Goal: Ask a question

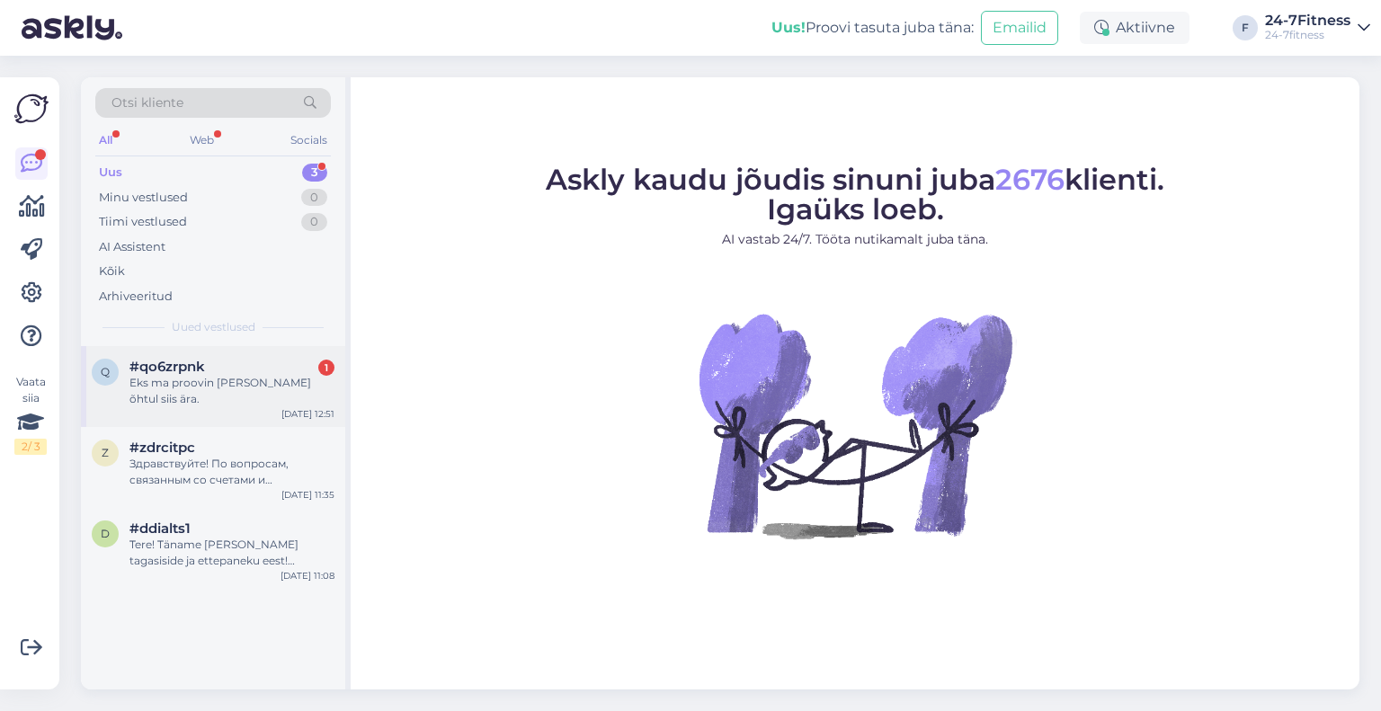
click at [254, 359] on div "#qo6zrpnk 1" at bounding box center [231, 367] width 205 height 16
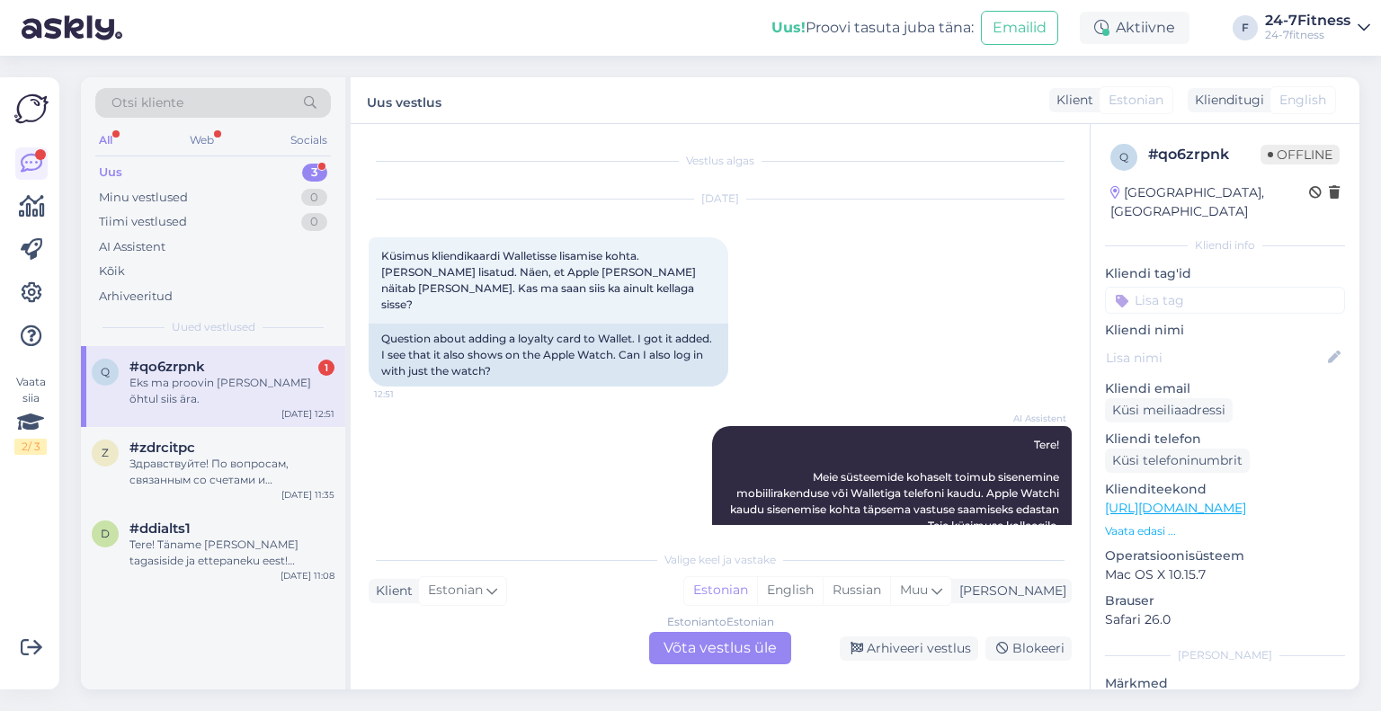
scroll to position [130, 0]
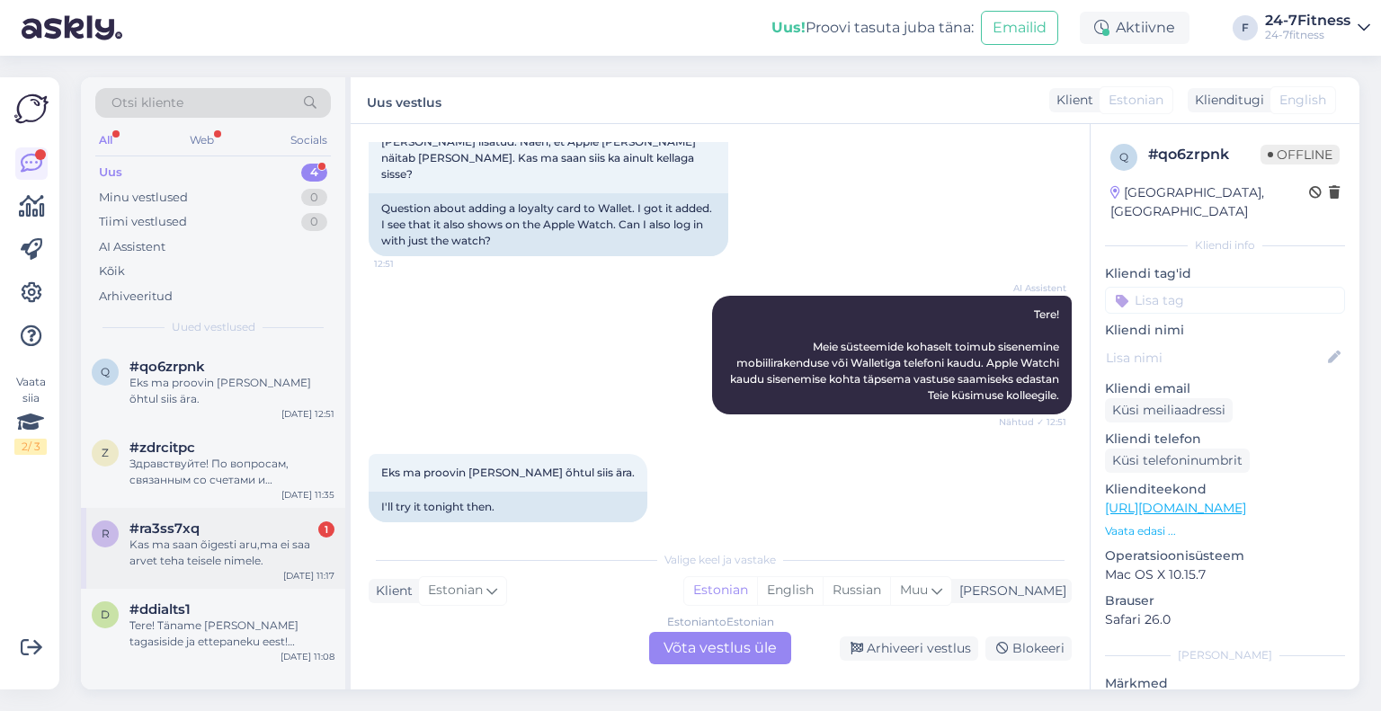
click at [191, 537] on div "Kas ma saan õigesti aru,ma ei saa arvet teha teisele nimele." at bounding box center [231, 553] width 205 height 32
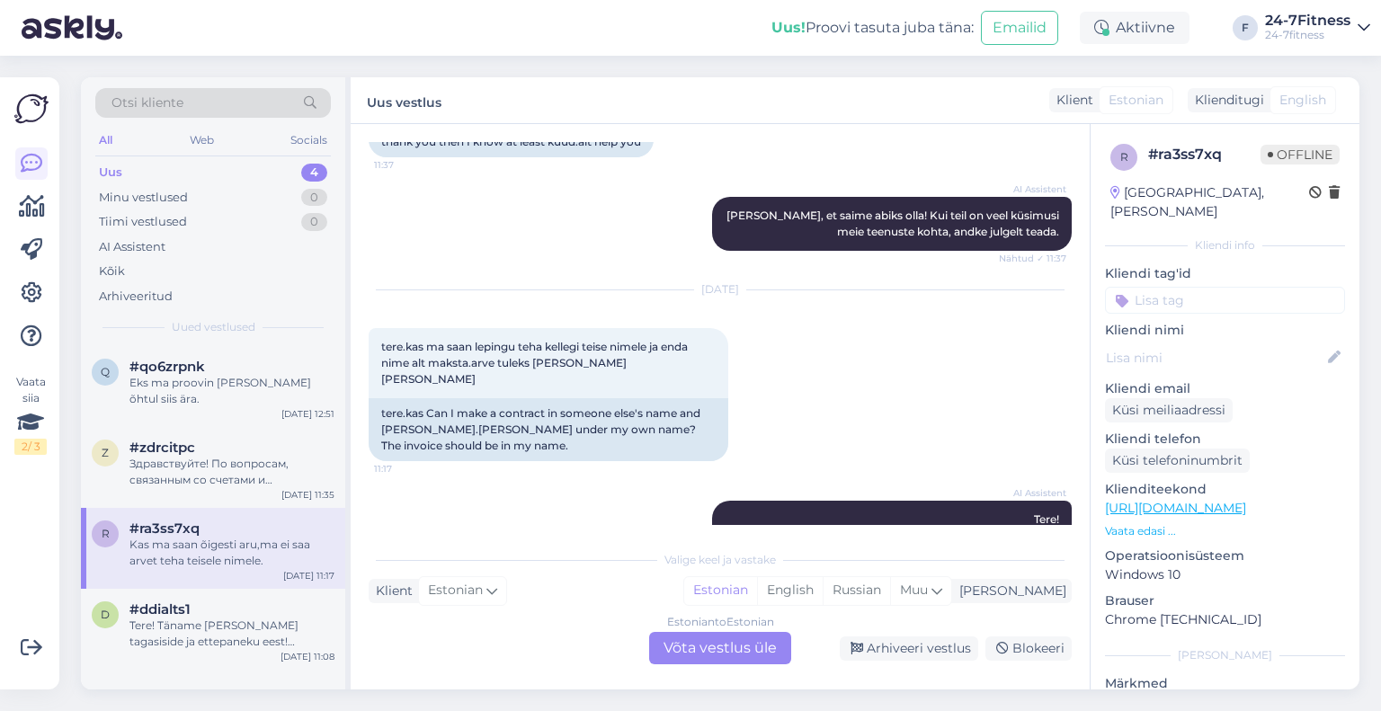
scroll to position [857, 0]
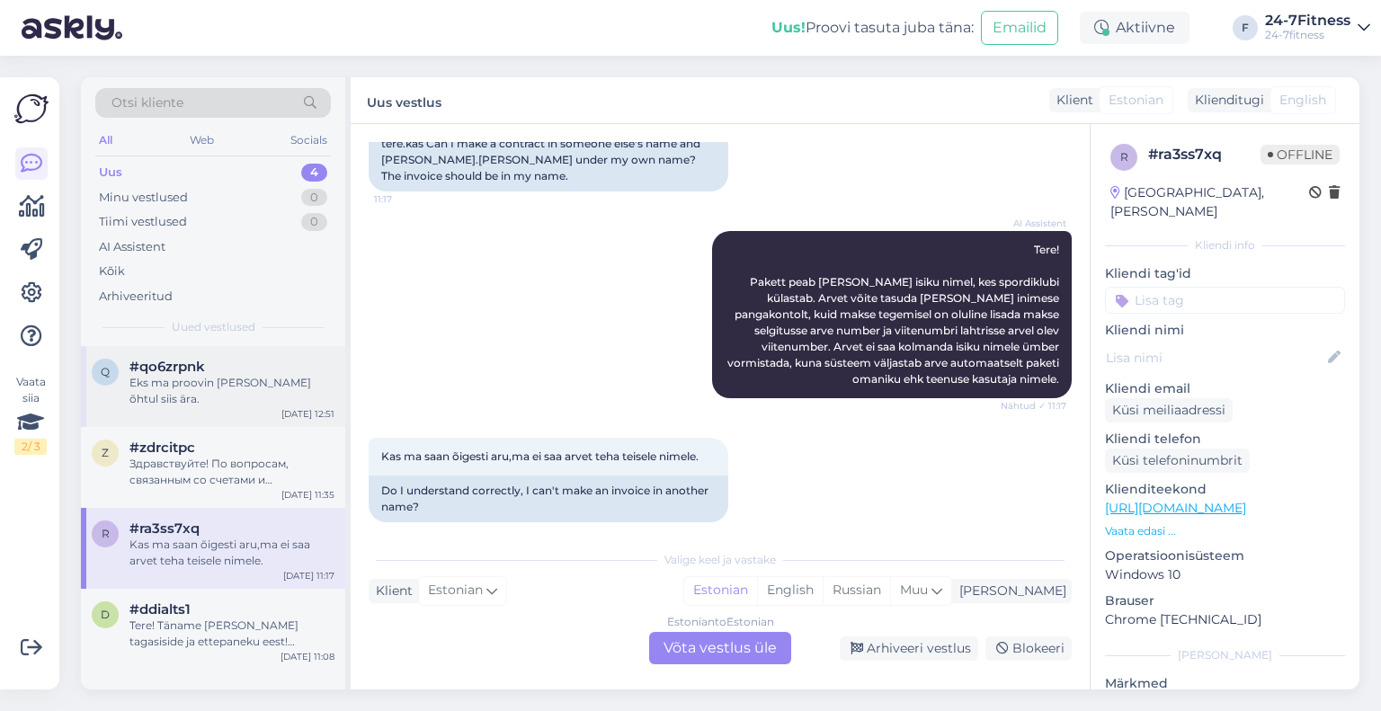
click at [263, 395] on div "q #qo6zrpnk Eks ma proovin [PERSON_NAME] õhtul siis ära. [DATE] 12:51" at bounding box center [213, 386] width 264 height 81
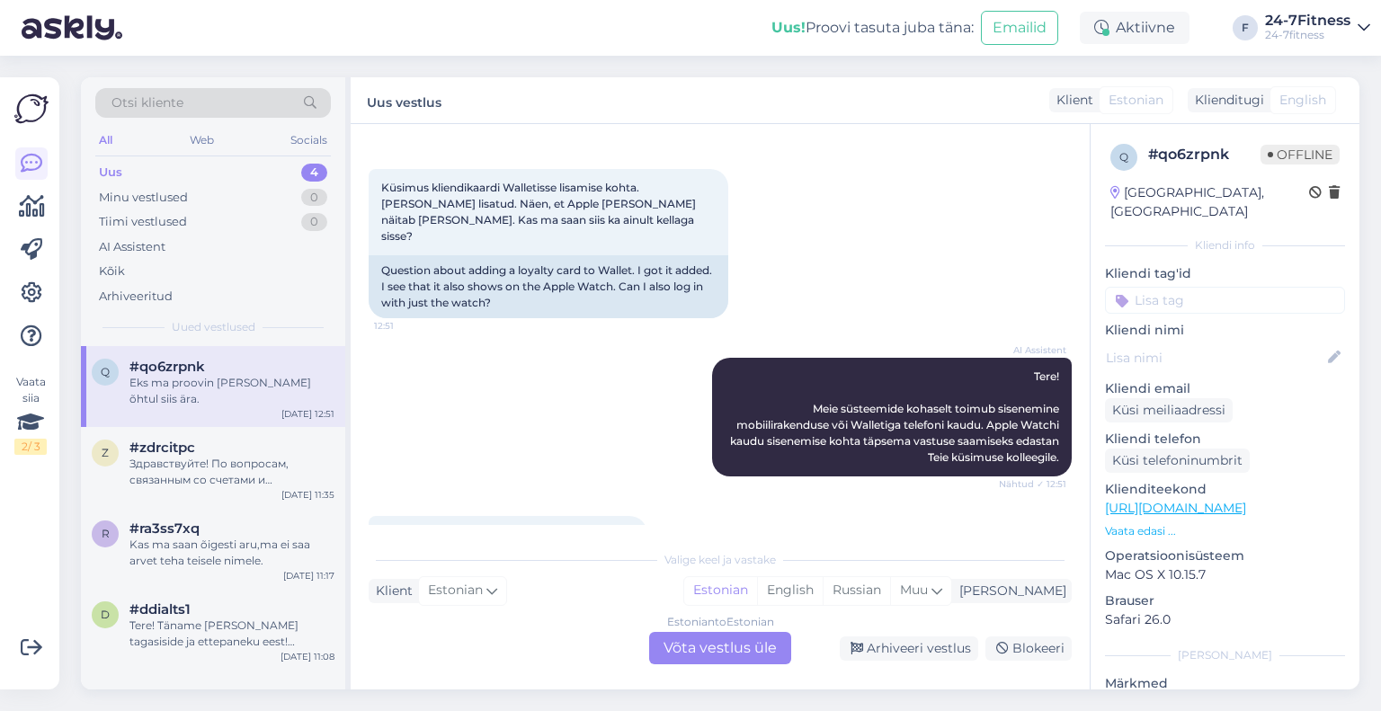
scroll to position [130, 0]
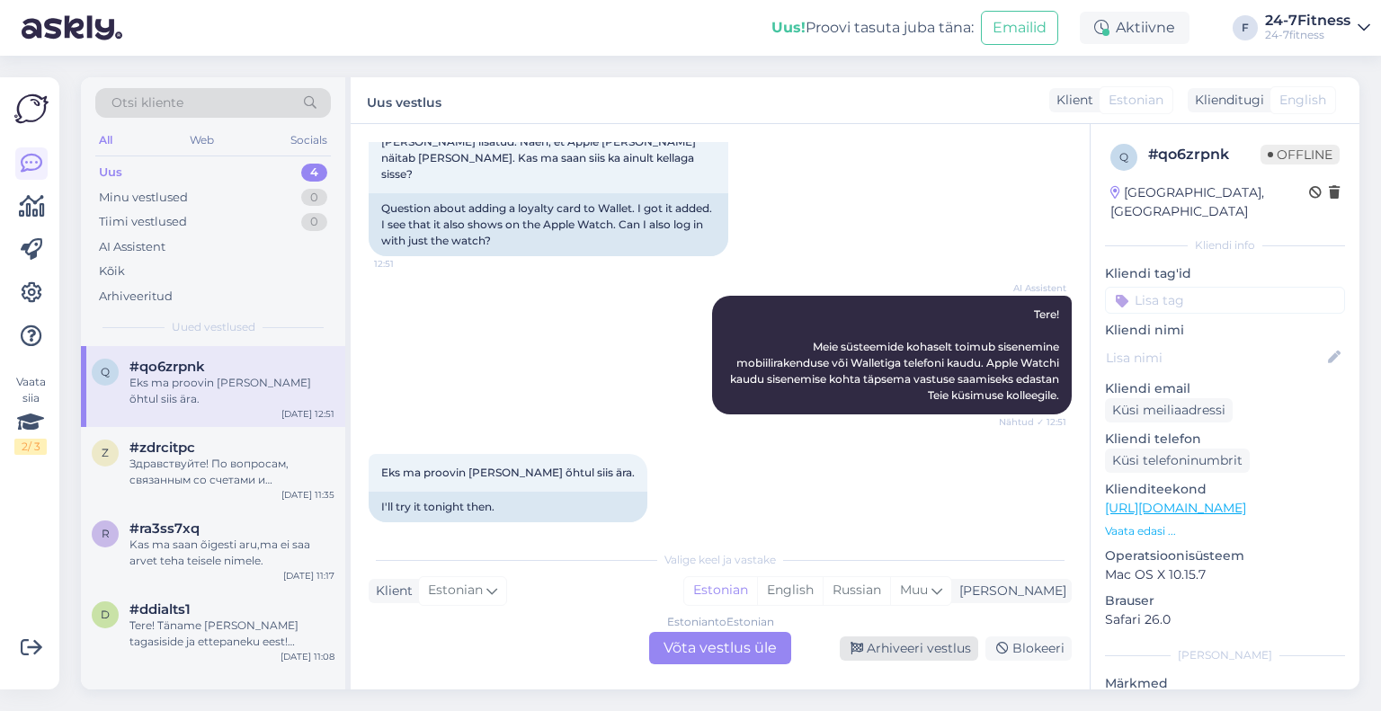
click at [905, 643] on div "Arhiveeri vestlus" at bounding box center [909, 648] width 138 height 24
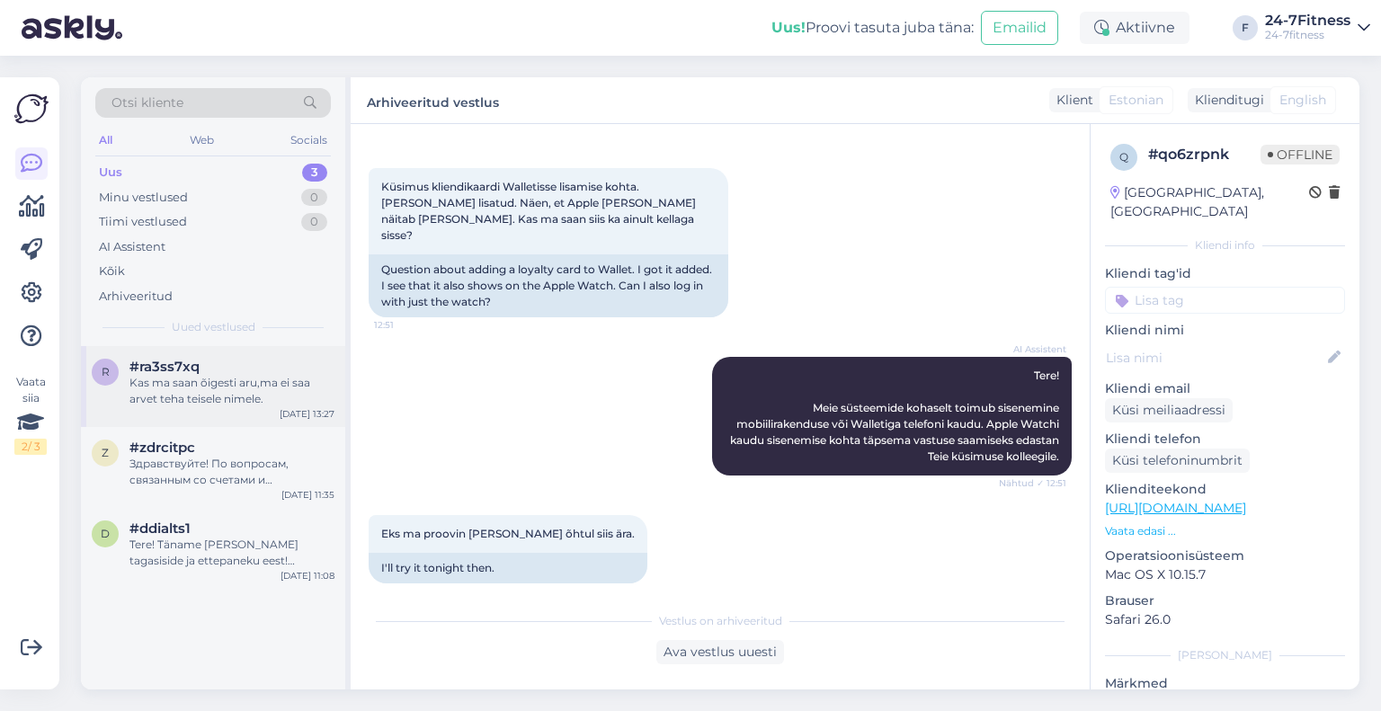
click at [153, 390] on div "Kas ma saan õigesti aru,ma ei saa arvet teha teisele nimele." at bounding box center [231, 391] width 205 height 32
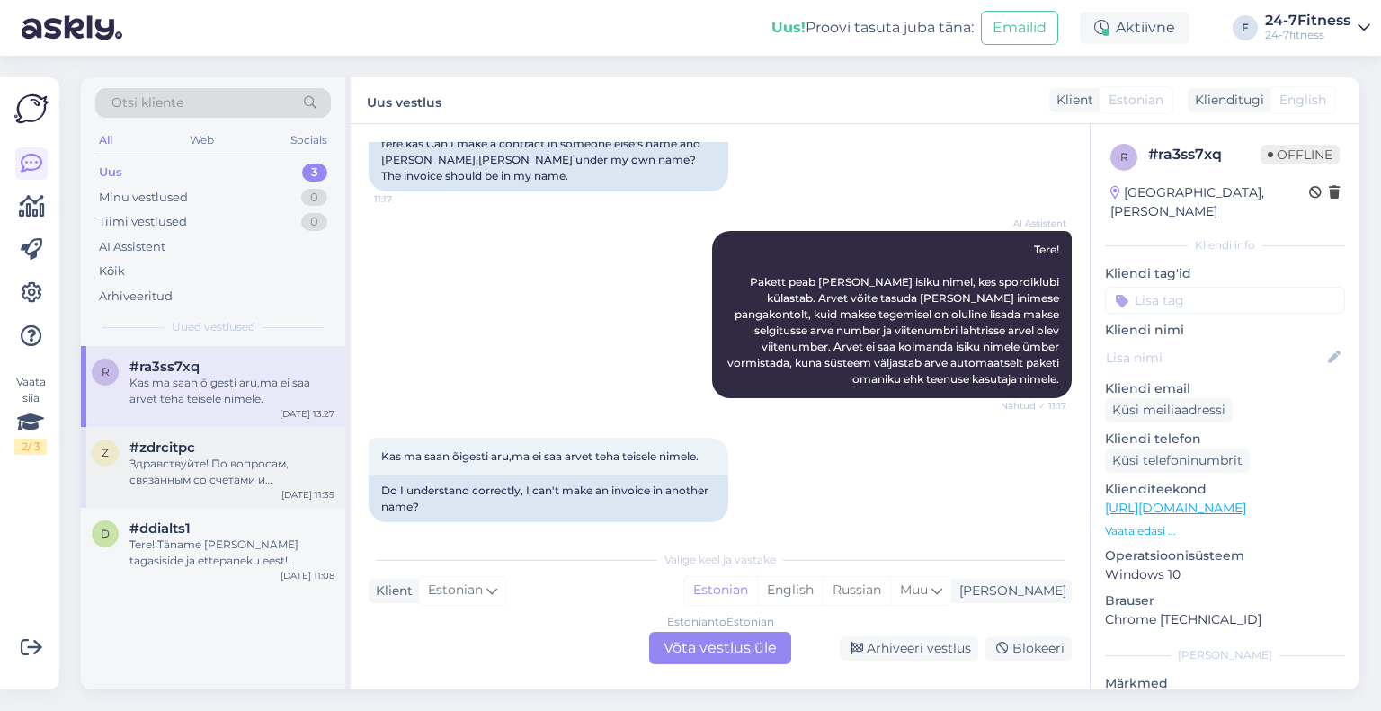
click at [179, 465] on div "Здравствуйте! По вопросам, связанным со счетами и задолженностями, а также для …" at bounding box center [231, 472] width 205 height 32
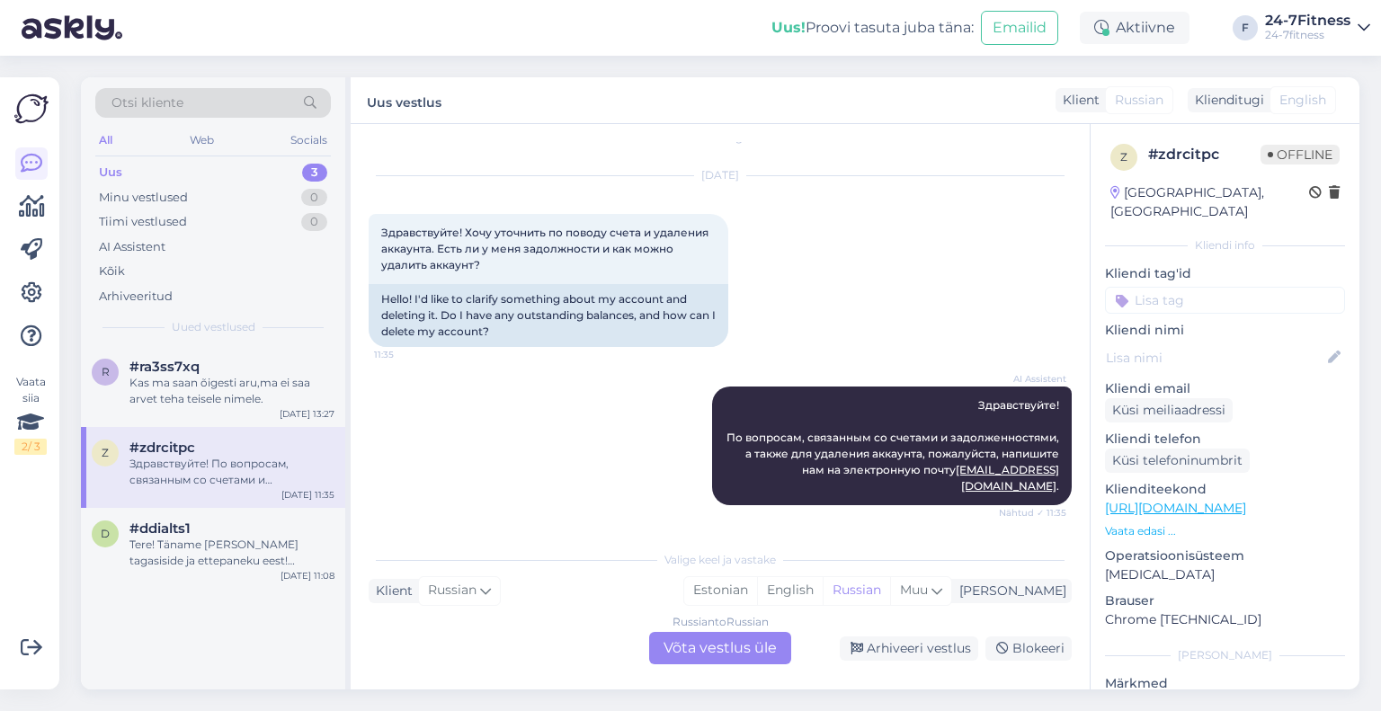
scroll to position [7, 0]
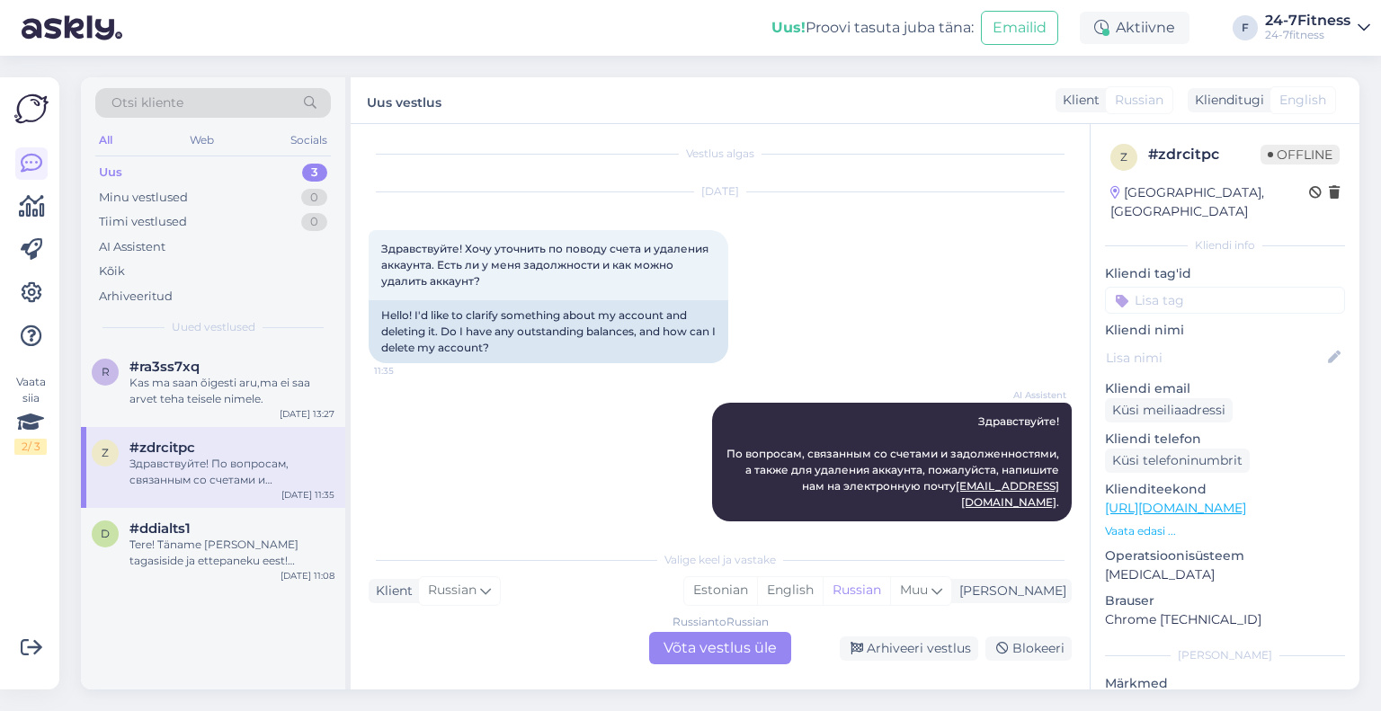
click at [933, 635] on div "Russian to Russian Võta vestlus üle Arhiveeri vestlus Blokeeri" at bounding box center [720, 648] width 703 height 32
click at [935, 645] on div "Arhiveeri vestlus" at bounding box center [909, 648] width 138 height 24
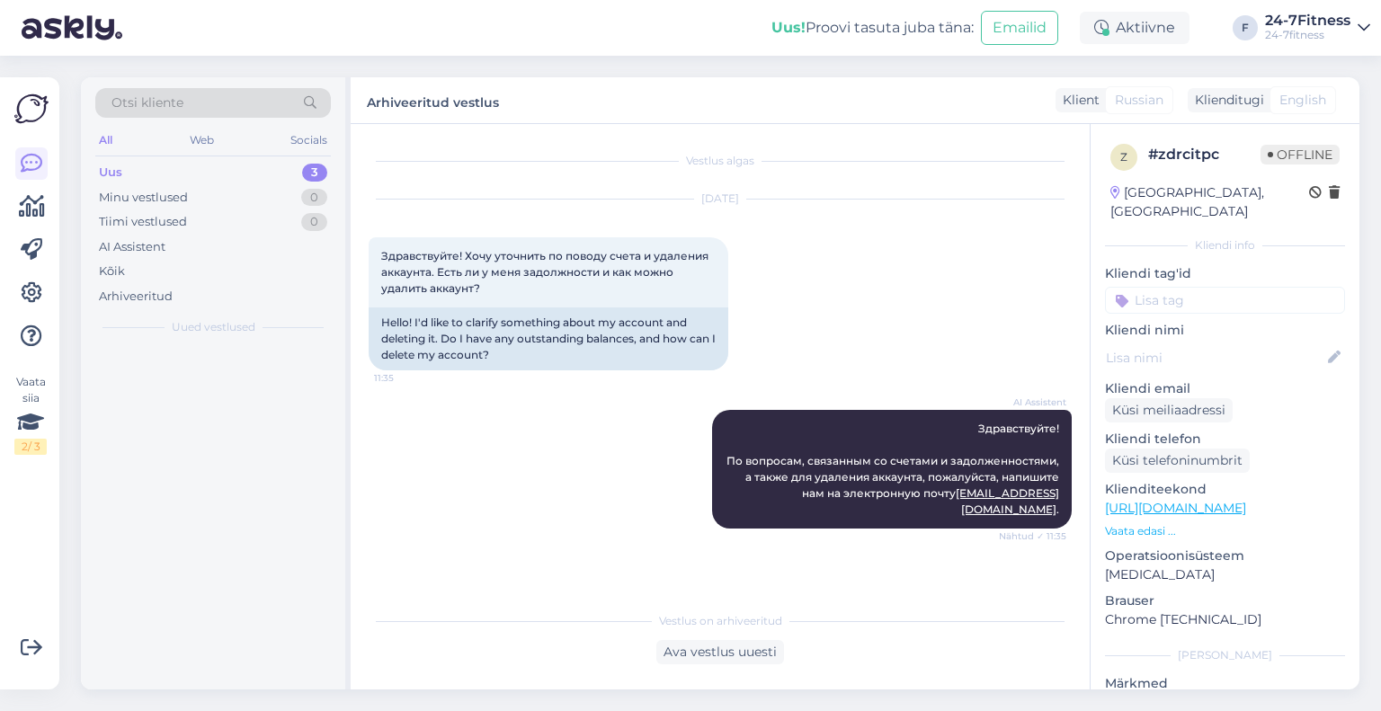
scroll to position [0, 0]
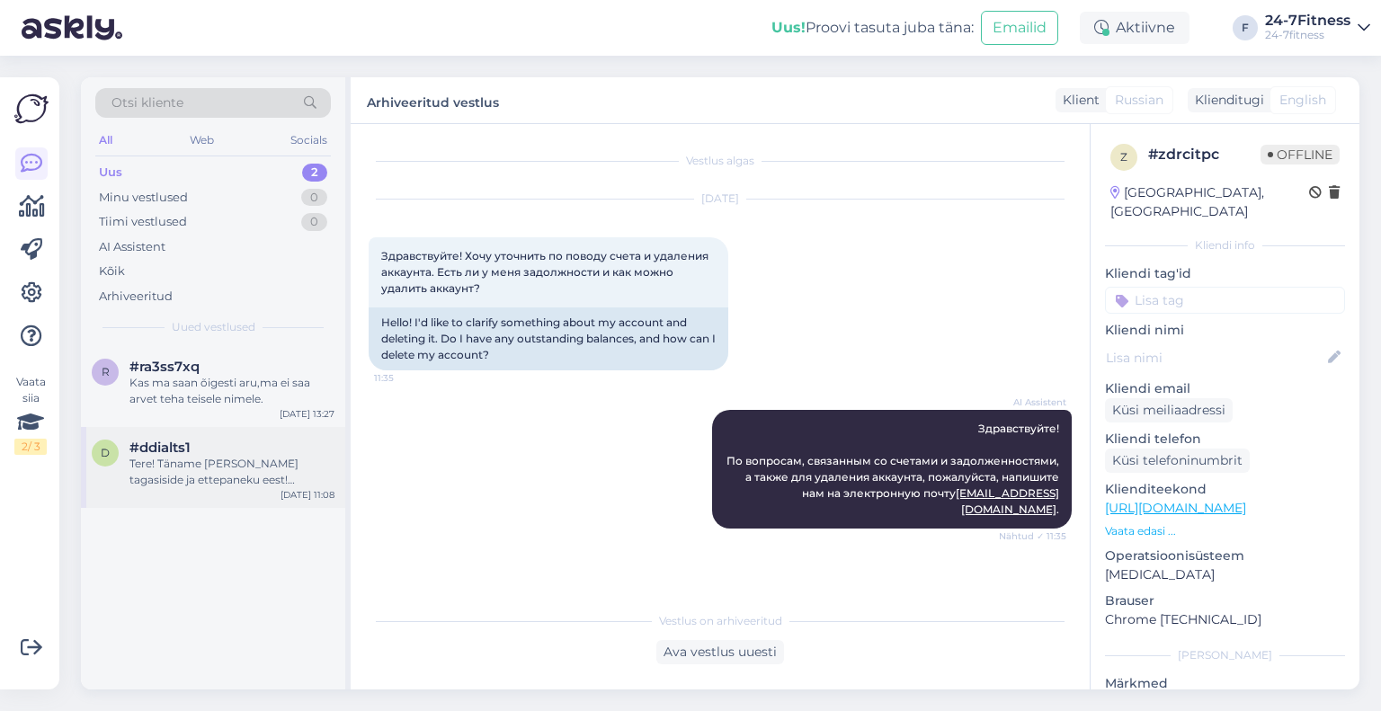
click at [230, 473] on div "Tere! Täname [PERSON_NAME] tagasiside ja ettepaneku eest! Edastame Teie idee ka…" at bounding box center [231, 472] width 205 height 32
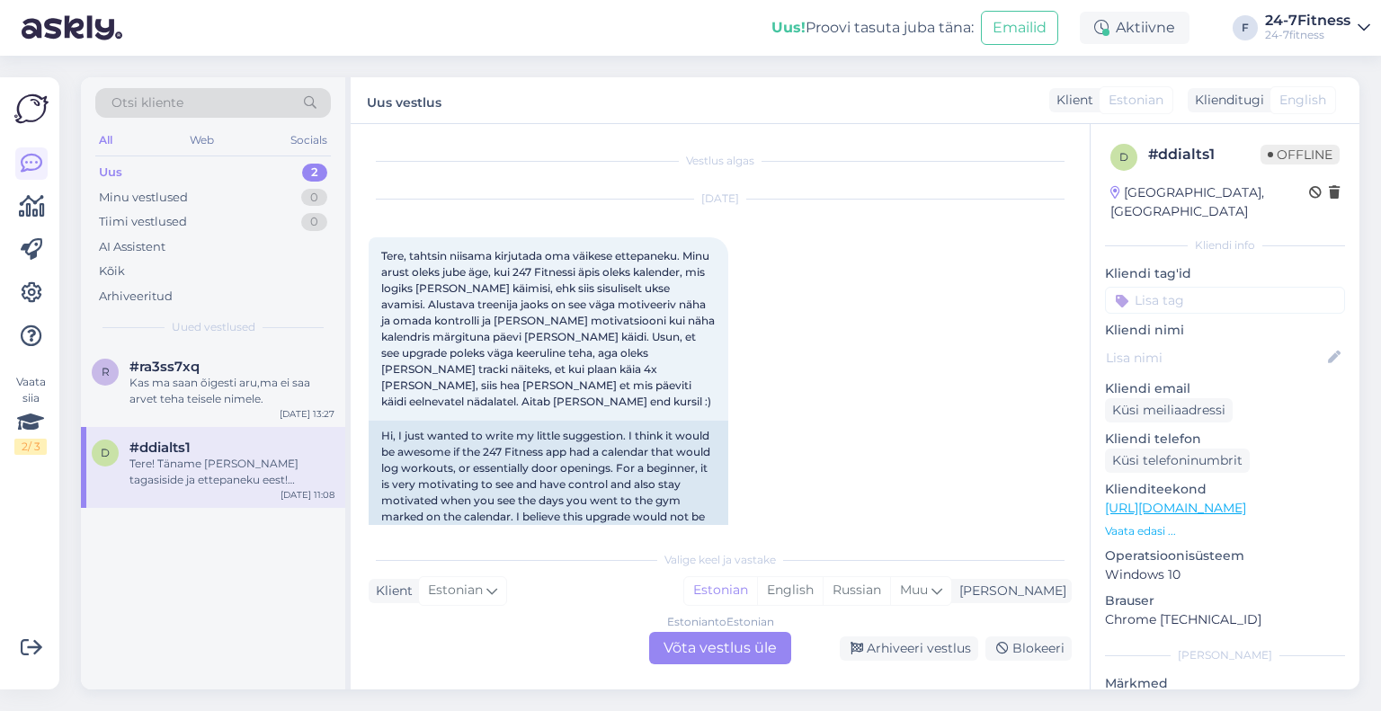
scroll to position [234, 0]
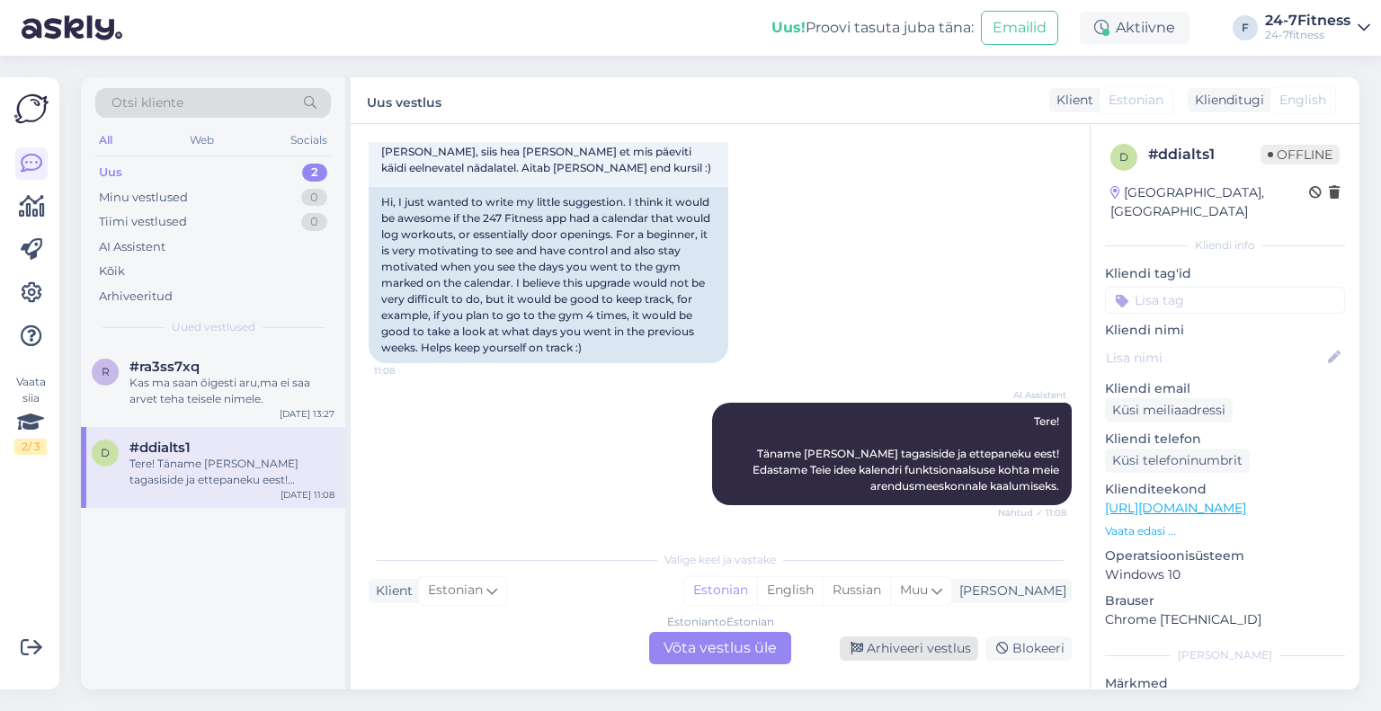
click at [935, 651] on div "Arhiveeri vestlus" at bounding box center [909, 648] width 138 height 24
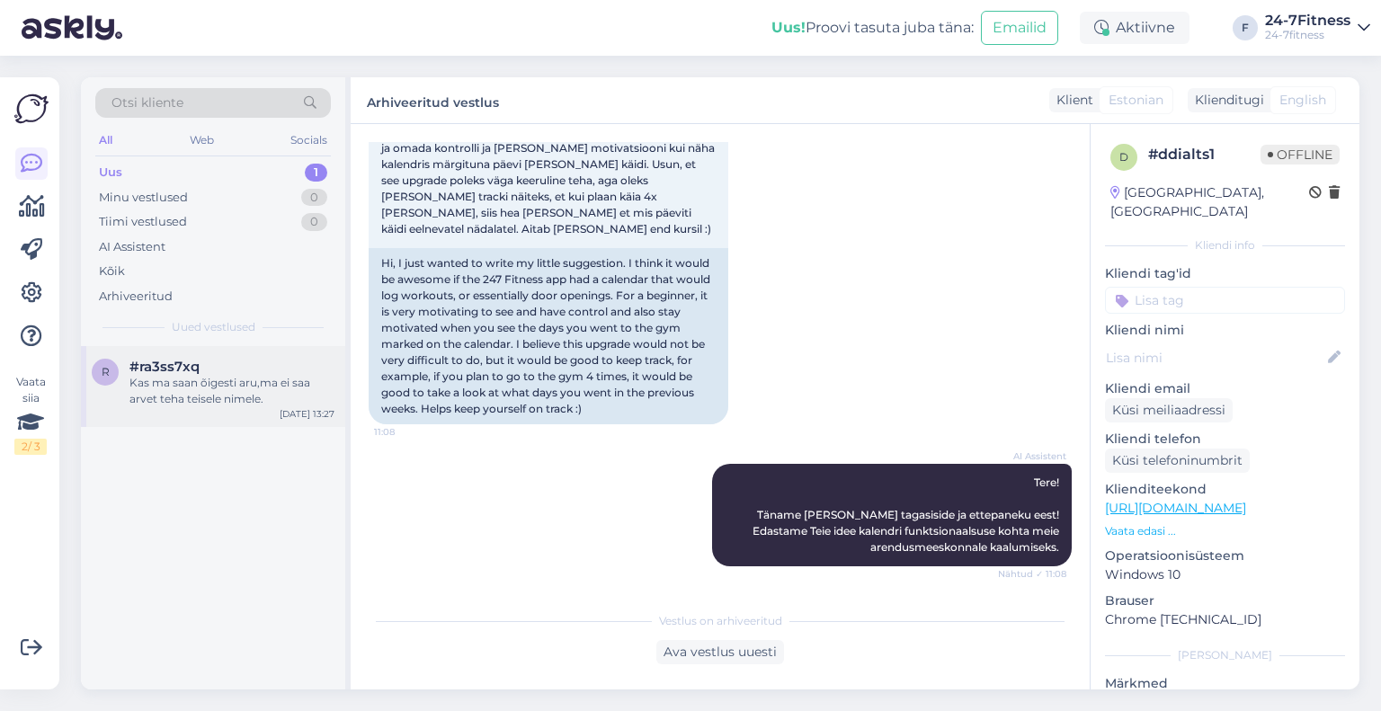
click at [209, 380] on div "Kas ma saan õigesti aru,ma ei saa arvet teha teisele nimele." at bounding box center [231, 391] width 205 height 32
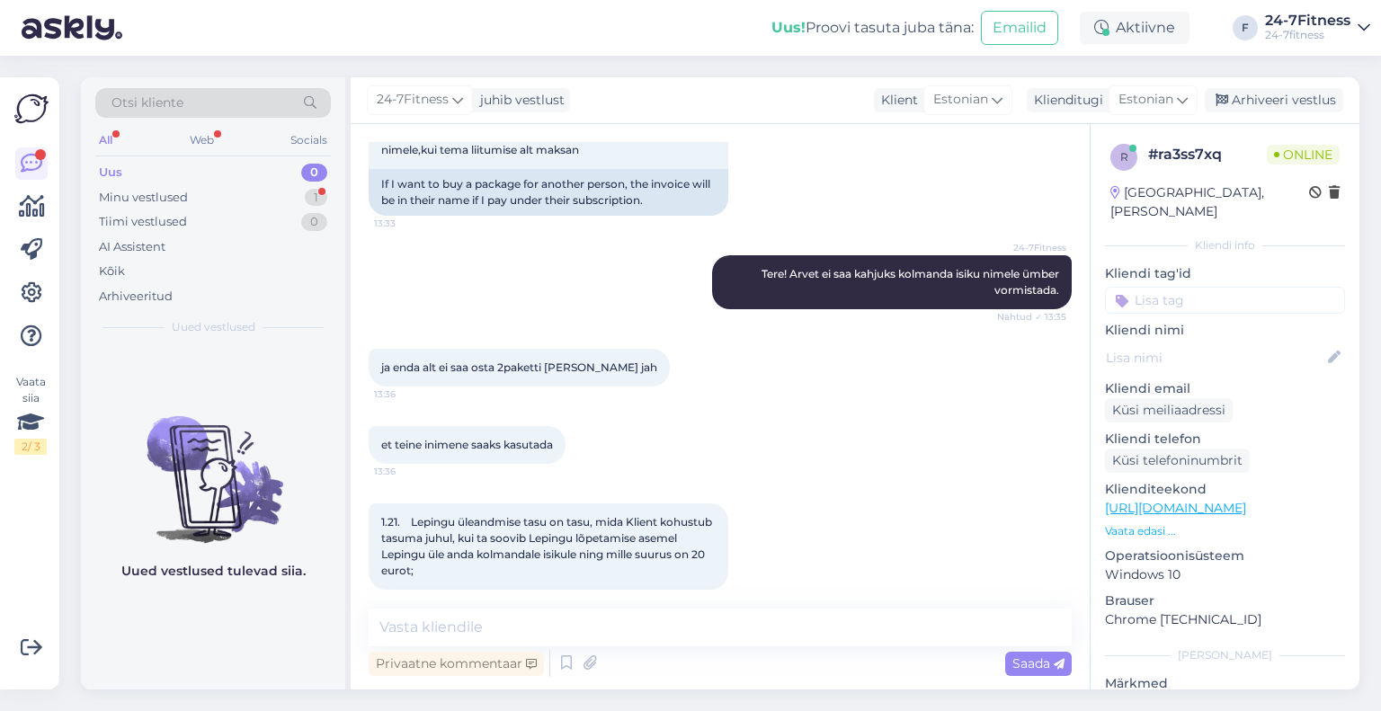
scroll to position [1726, 0]
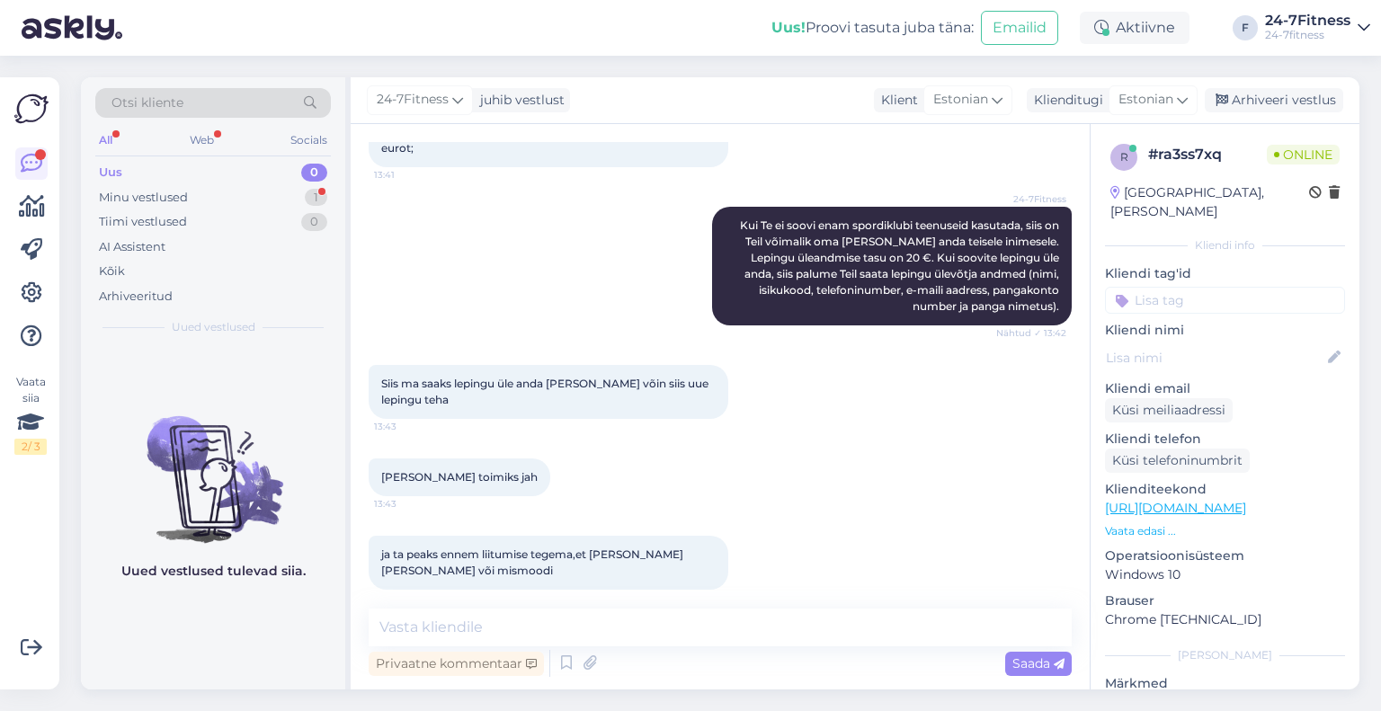
click at [162, 182] on div "Uus 0" at bounding box center [213, 172] width 236 height 25
click at [162, 191] on div "Minu vestlused" at bounding box center [143, 198] width 89 height 18
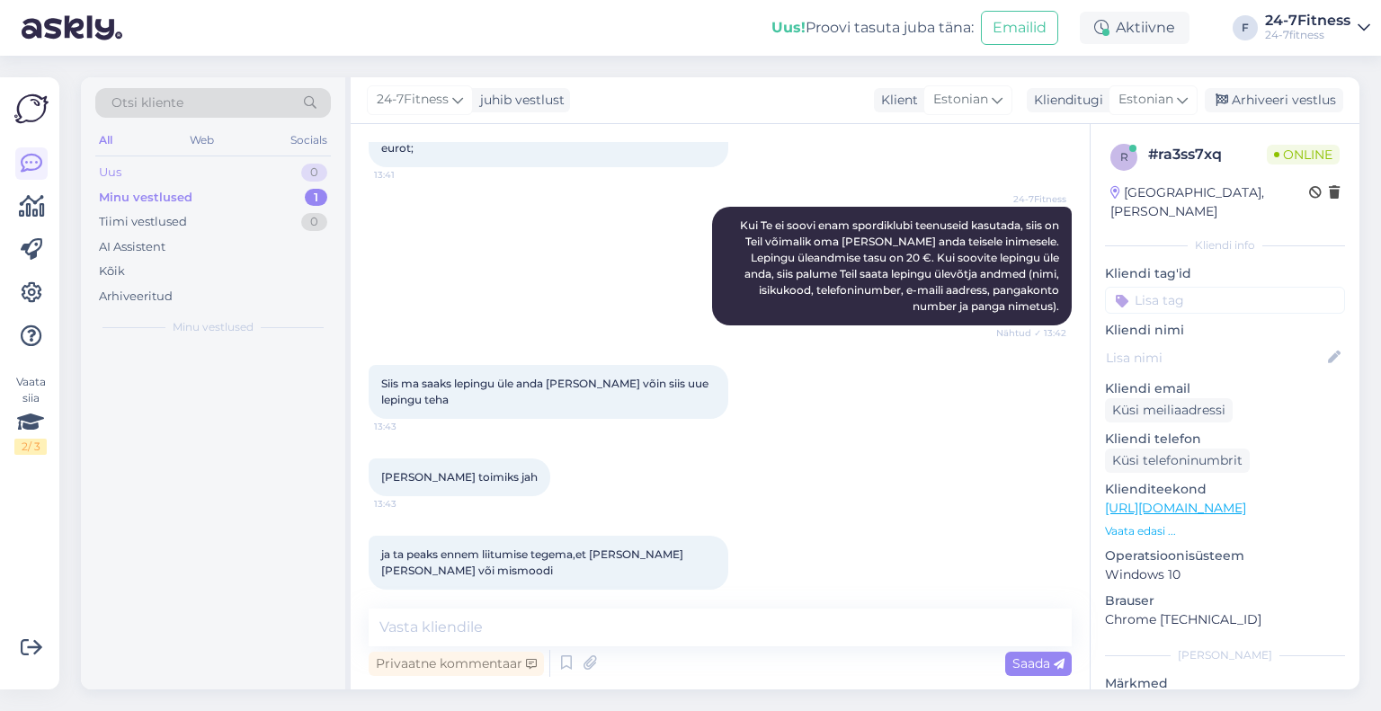
click at [155, 168] on div "Uus 0" at bounding box center [213, 172] width 236 height 25
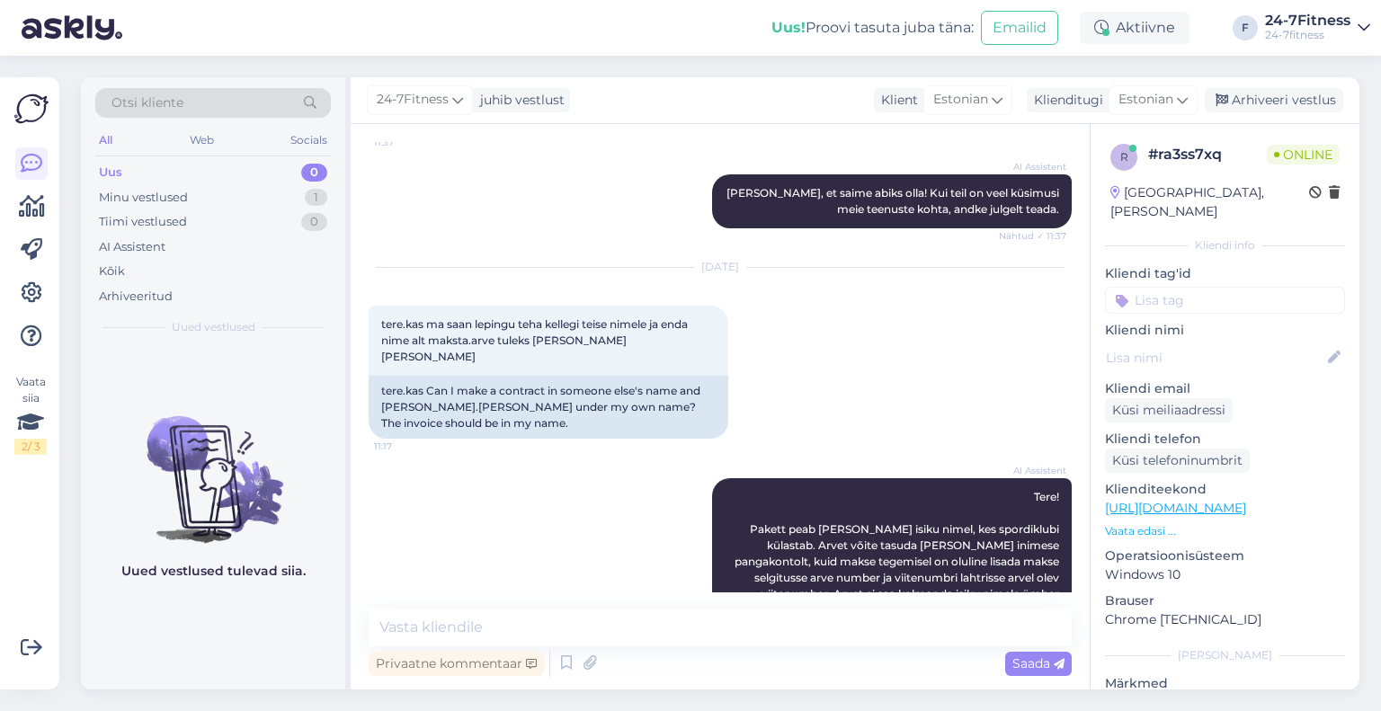
scroll to position [629, 0]
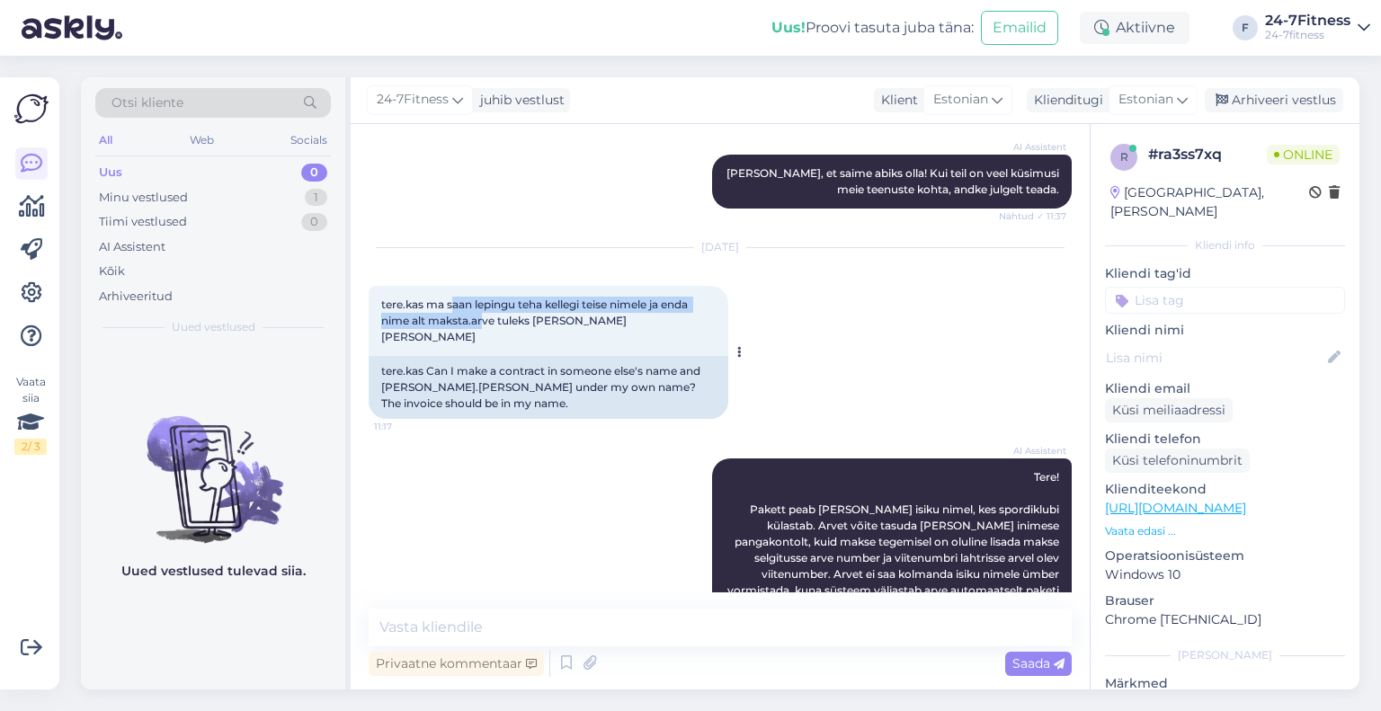
drag, startPoint x: 451, startPoint y: 305, endPoint x: 482, endPoint y: 316, distance: 32.4
click at [482, 316] on span "tere.kas ma saan lepingu teha kellegi teise nimele ja enda nime alt maksta.arve…" at bounding box center [535, 321] width 309 height 46
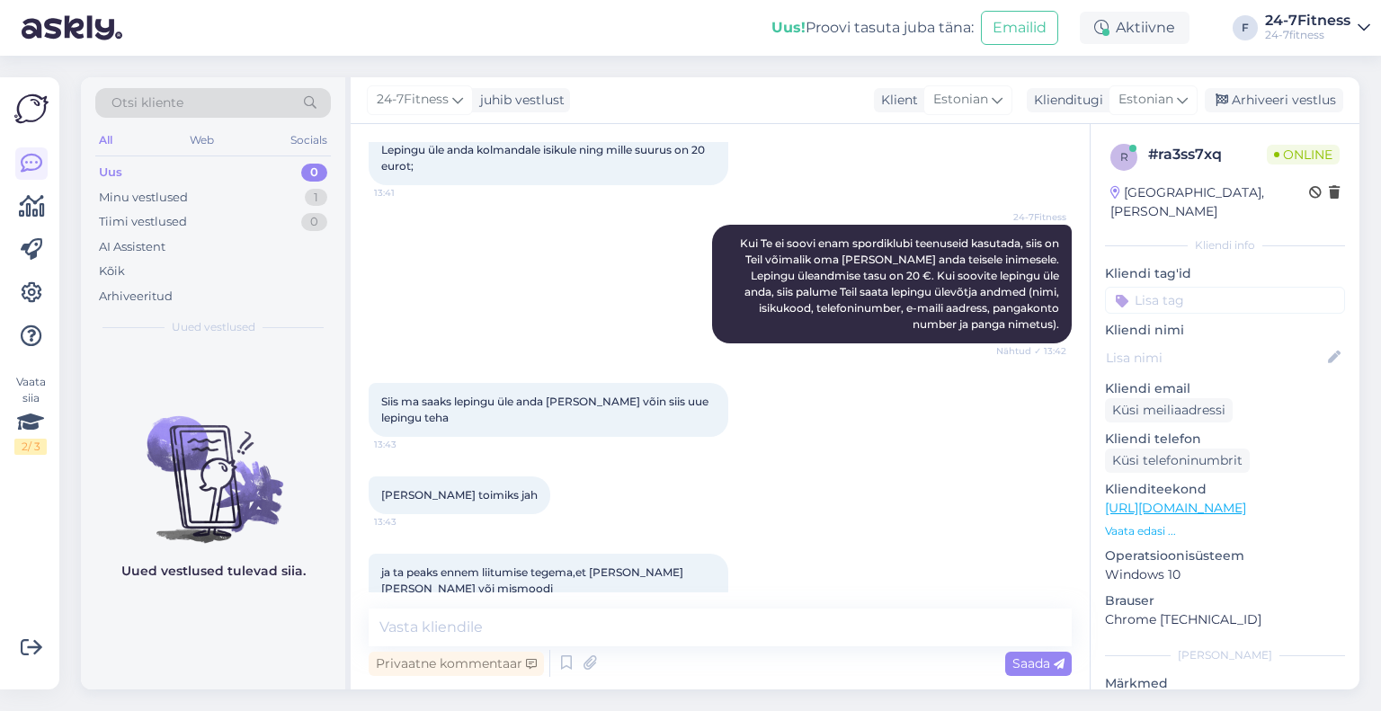
scroll to position [1726, 0]
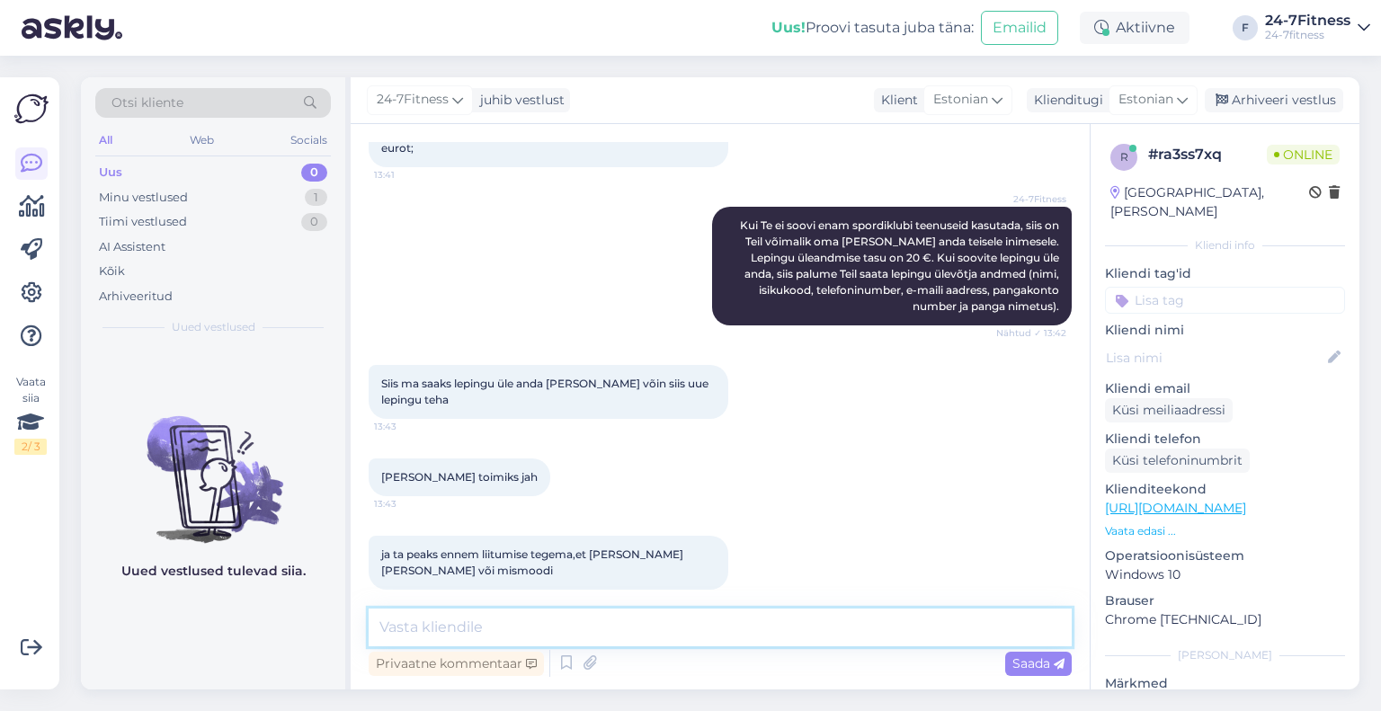
click at [519, 625] on textarea at bounding box center [720, 628] width 703 height 38
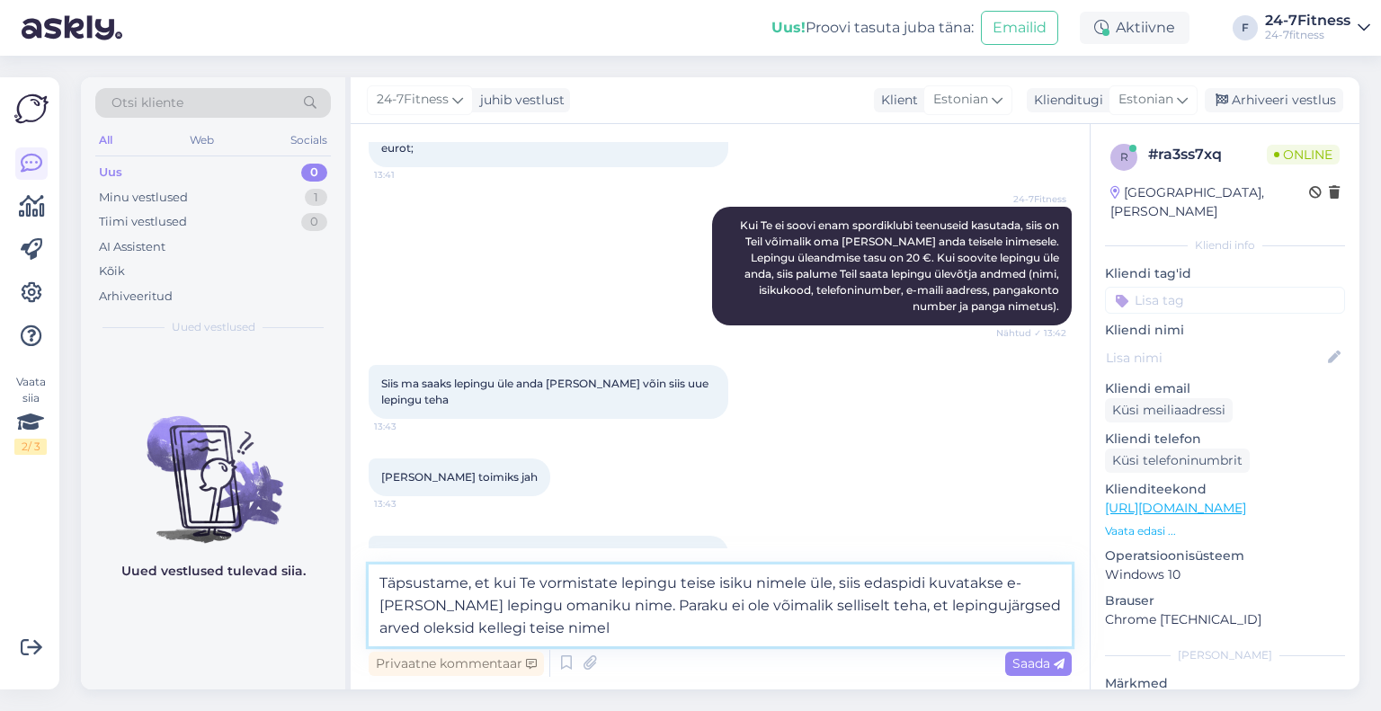
type textarea "Täpsustame, et kui Te vormistate lepingu teise isiku nimele üle, siis edaspidi …"
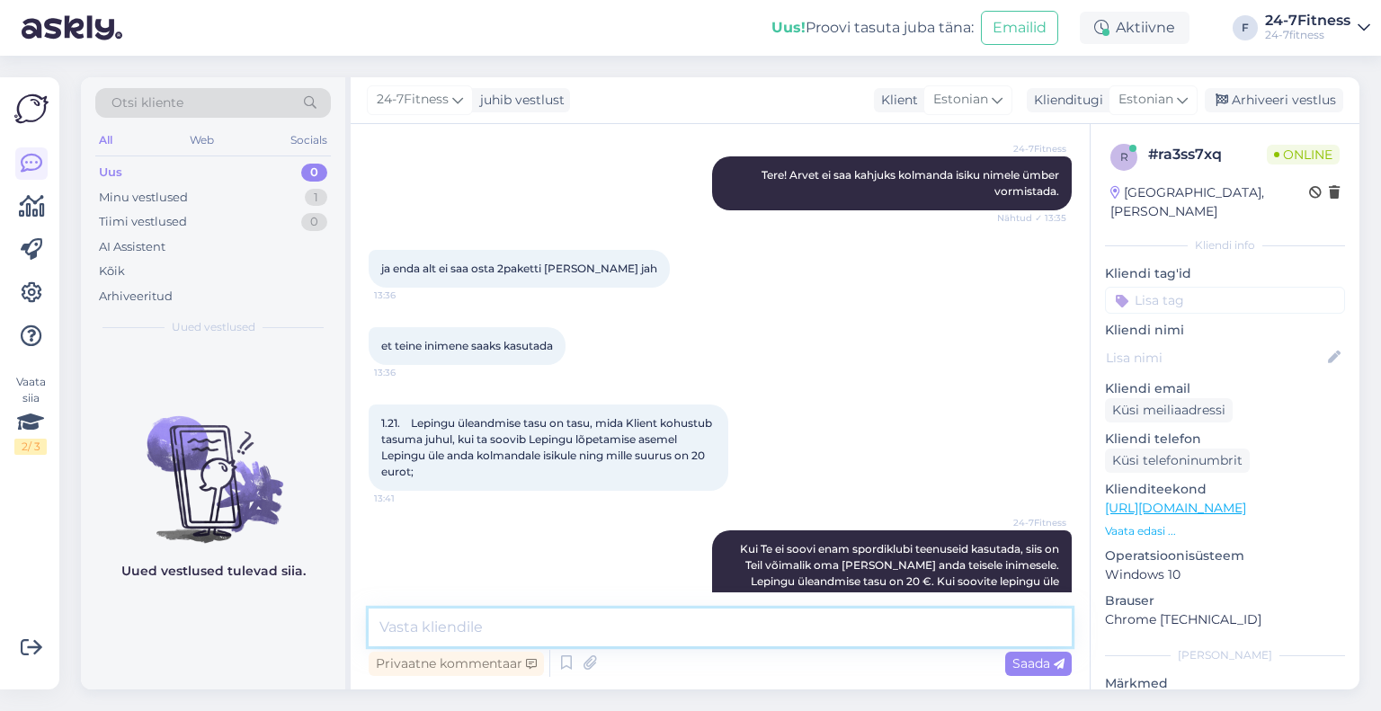
scroll to position [1852, 0]
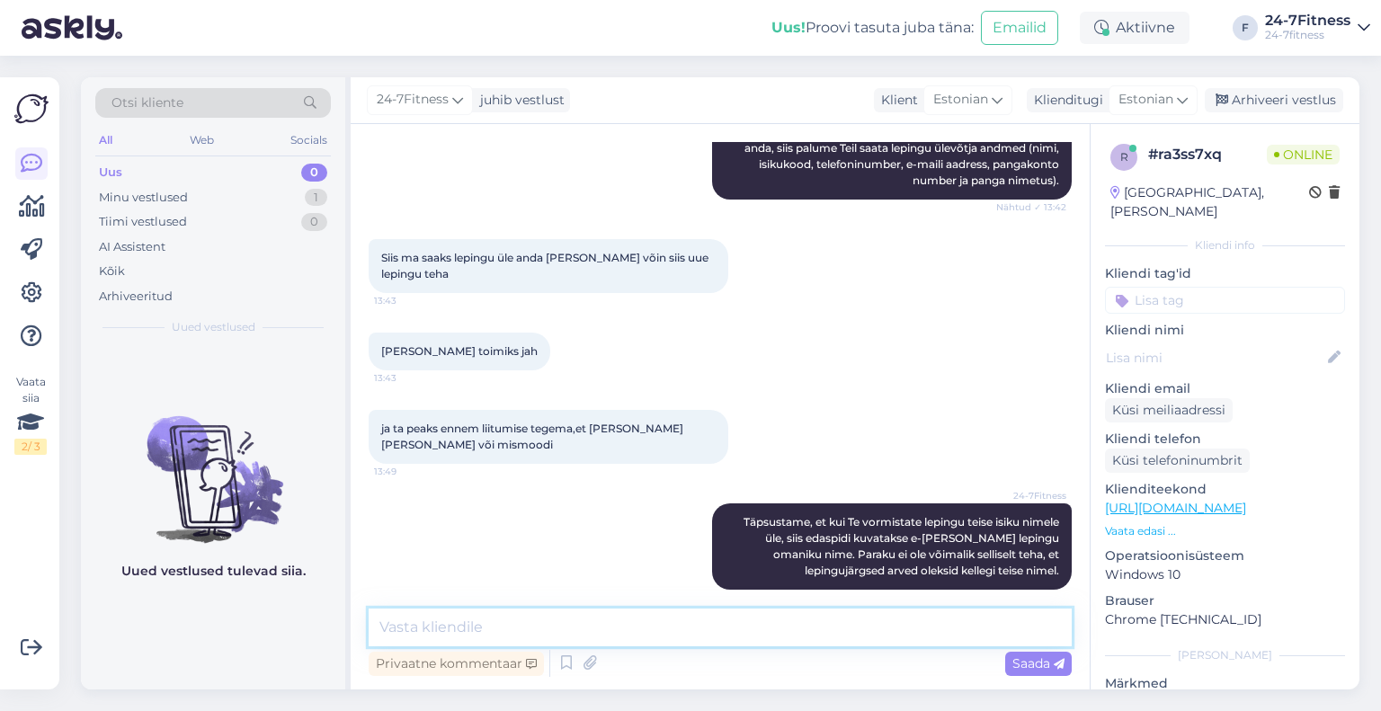
click at [579, 629] on textarea at bounding box center [720, 628] width 703 height 38
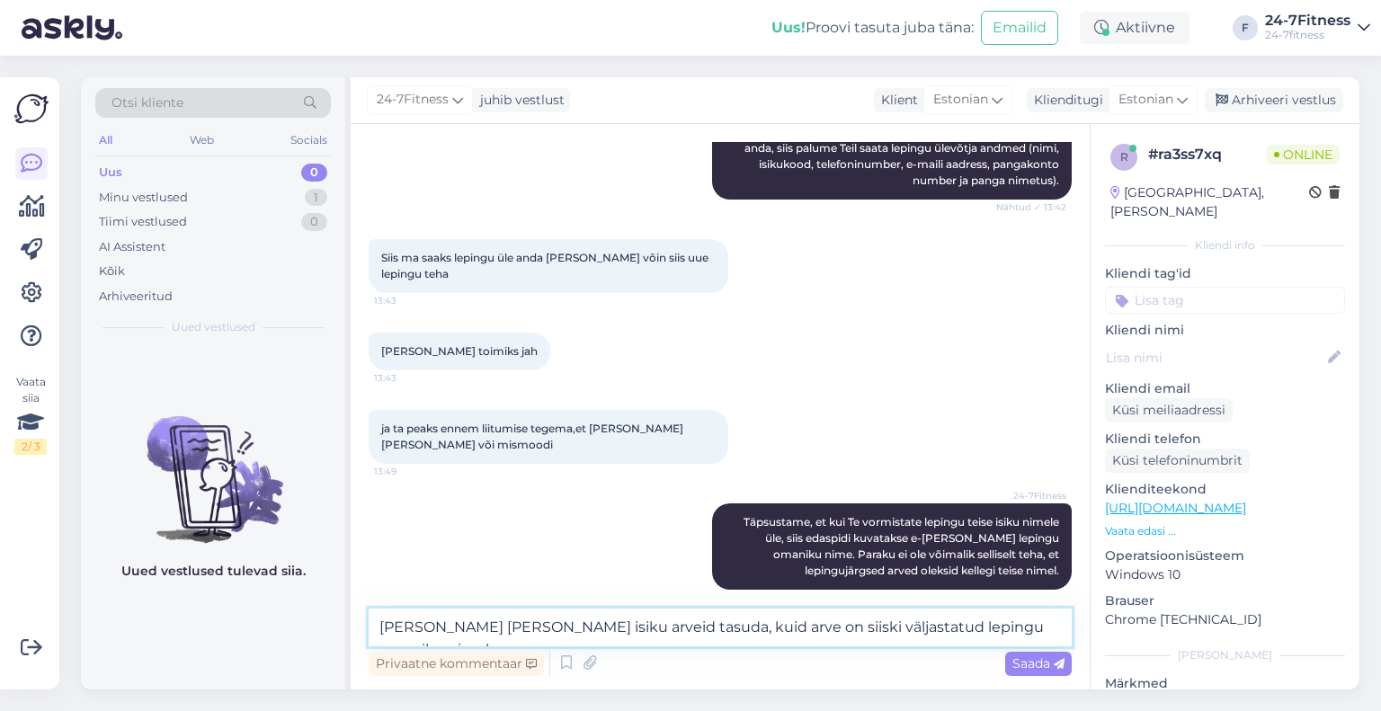
type textarea "[PERSON_NAME] [PERSON_NAME] isiku arveid tasuda, kuid arve on siiski väljastatu…"
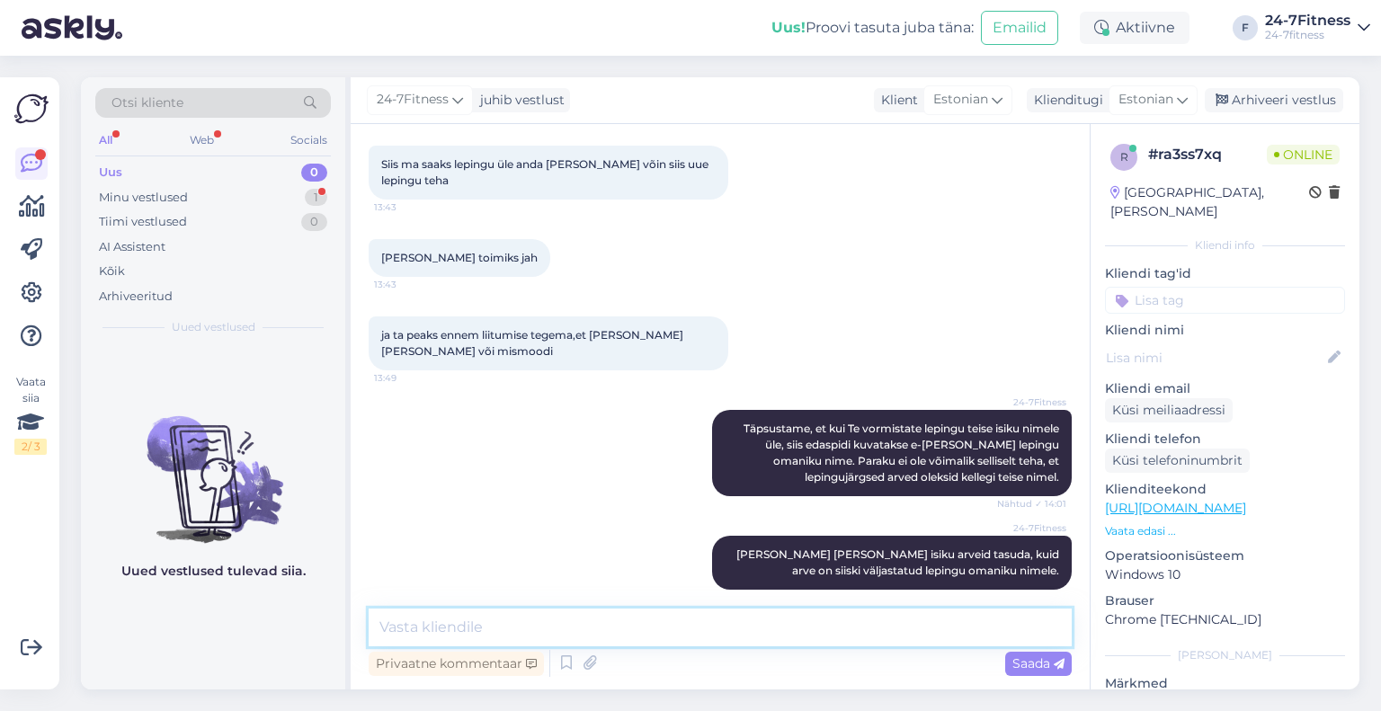
scroll to position [2116, 0]
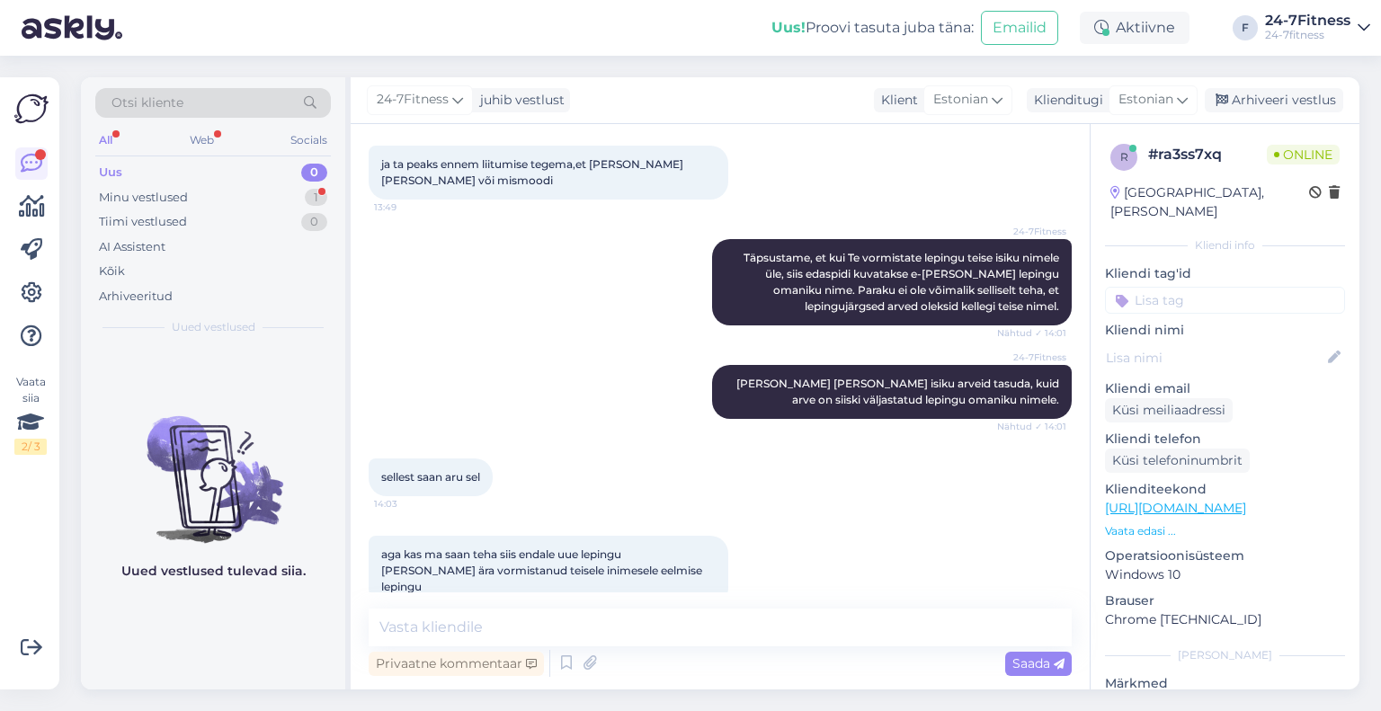
click at [460, 536] on div "aga kas ma saan teha siis endale uue lepingu [PERSON_NAME] ära vormistanud teis…" at bounding box center [549, 571] width 360 height 70
click at [500, 616] on textarea at bounding box center [720, 628] width 703 height 38
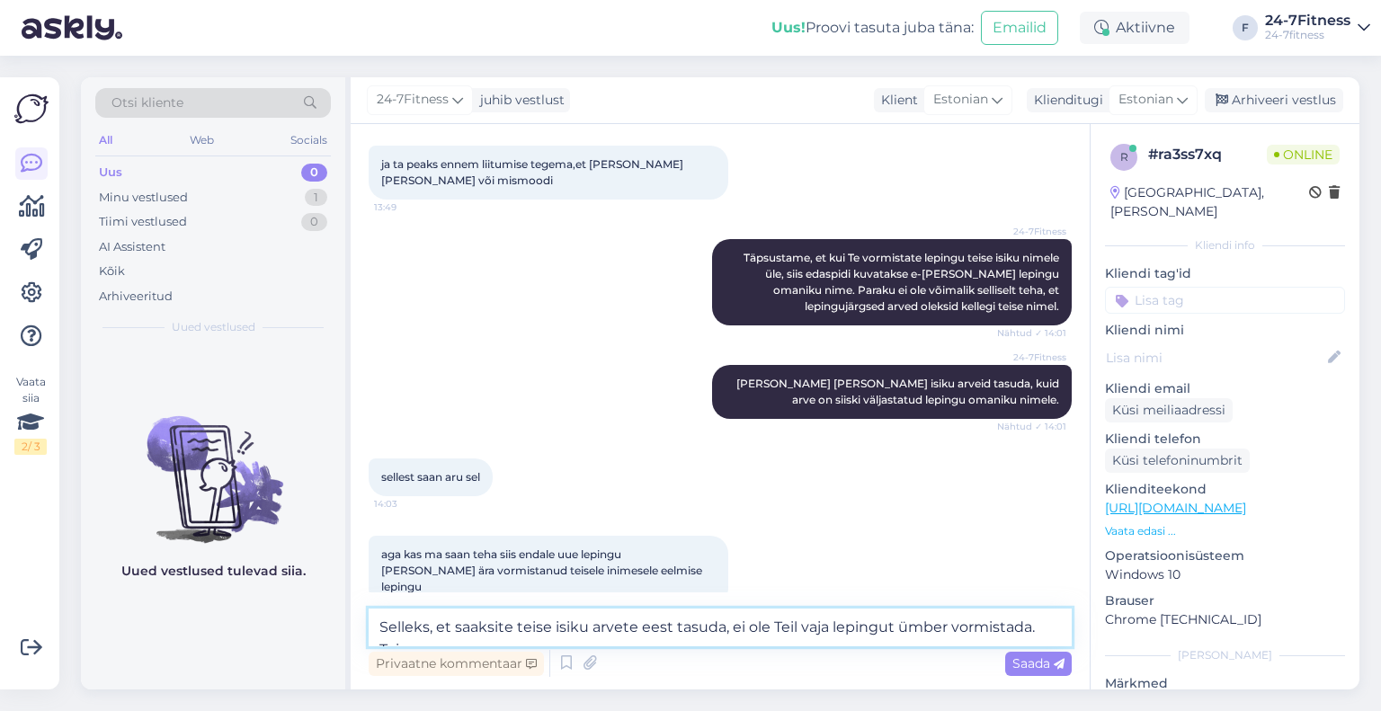
scroll to position [2136, 0]
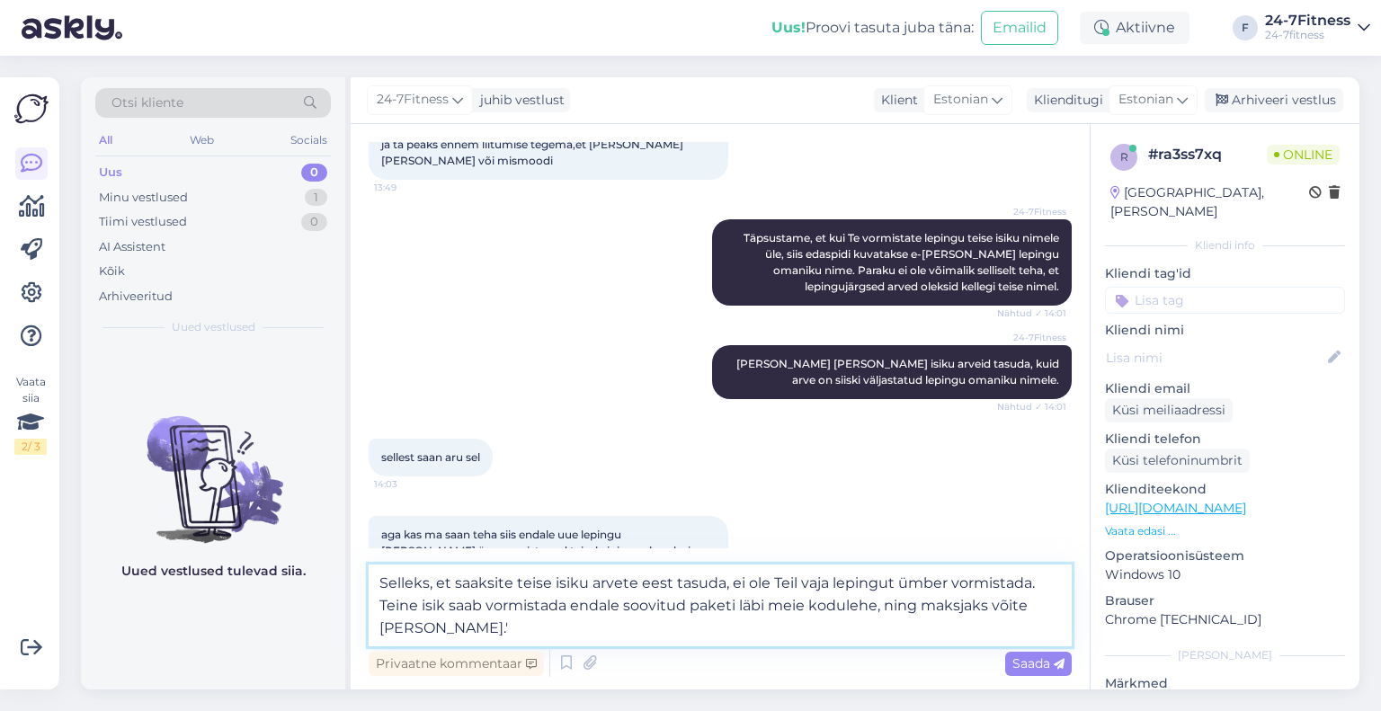
type textarea "Selleks, et saaksite teise isiku arvete eest tasuda, ei ole Teil vaja lepingut …"
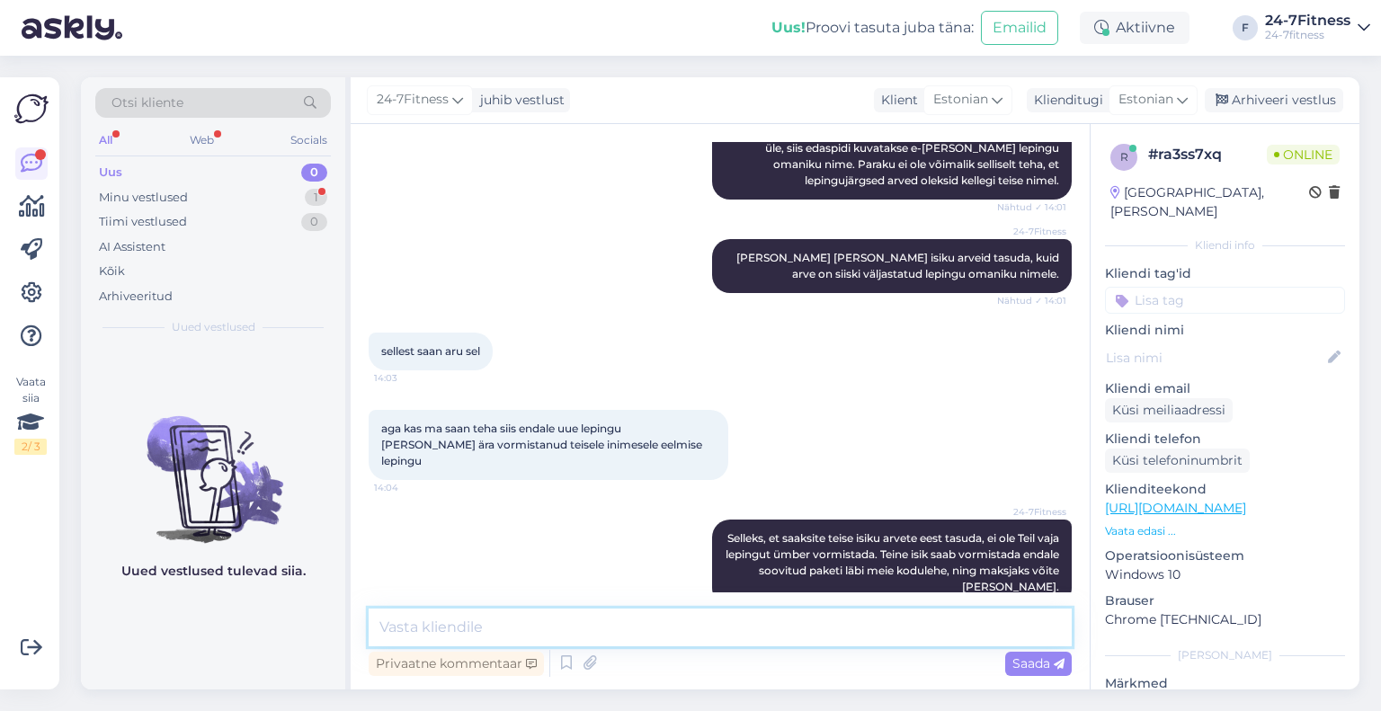
scroll to position [2352, 0]
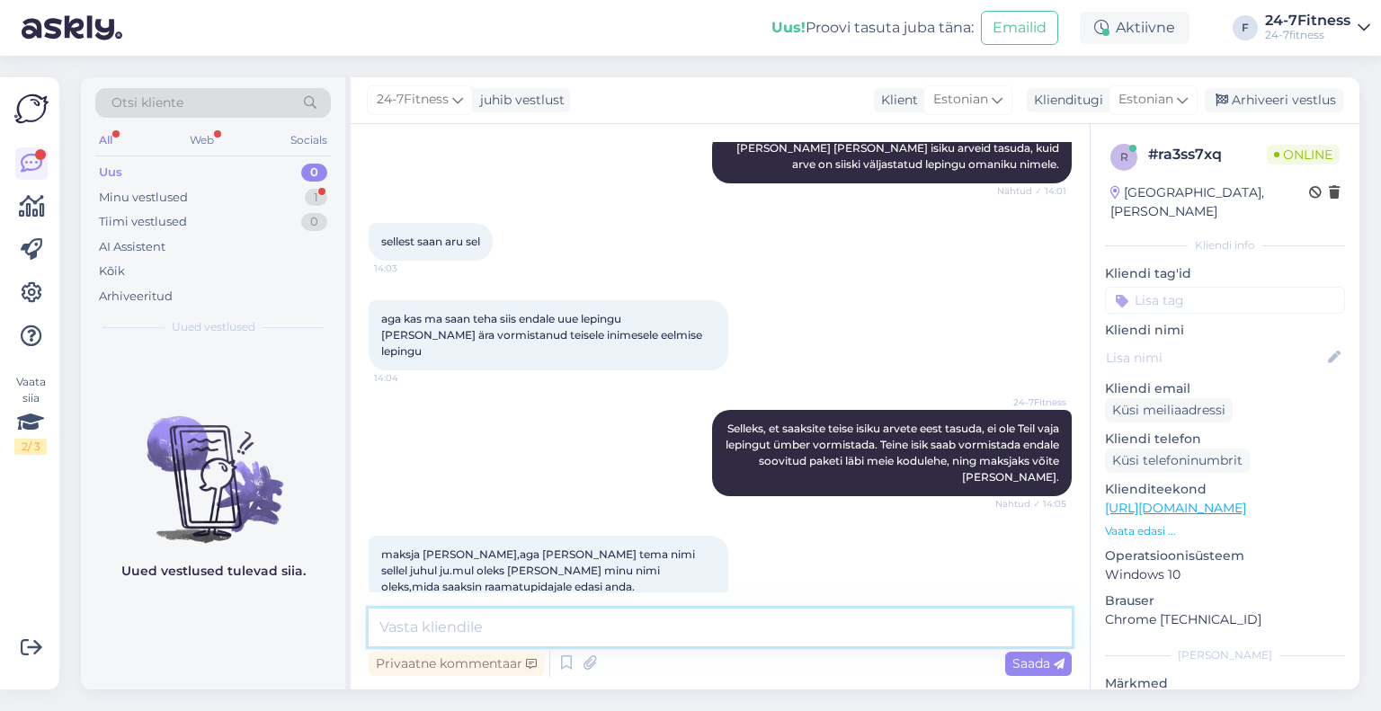
click at [500, 621] on textarea at bounding box center [720, 628] width 703 height 38
paste textarea "Kui ettevõte hüvitab oma töötajatele tervise- ja spordikulusid ja treeningpaket…"
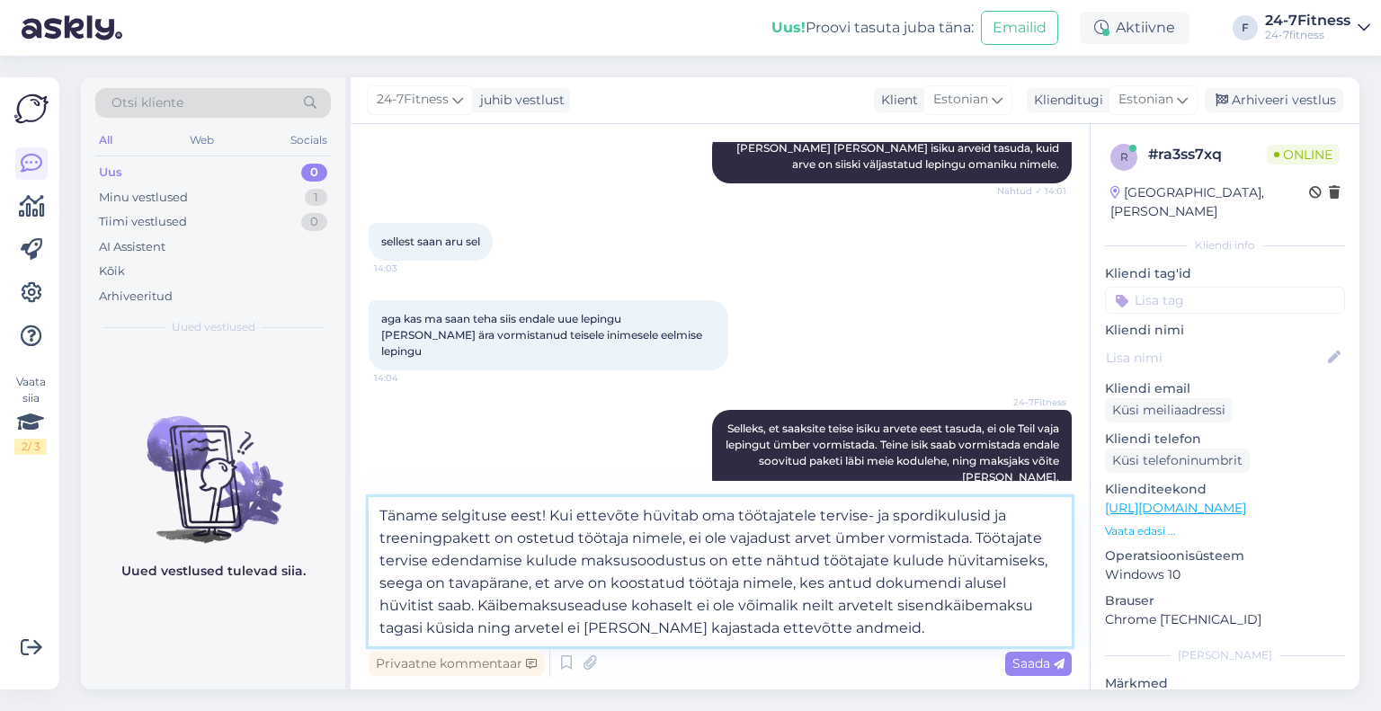
click at [857, 625] on textarea "Täname selgituse eest! Kui ettevõte hüvitab oma töötajatele tervise- ja spordik…" at bounding box center [720, 571] width 703 height 149
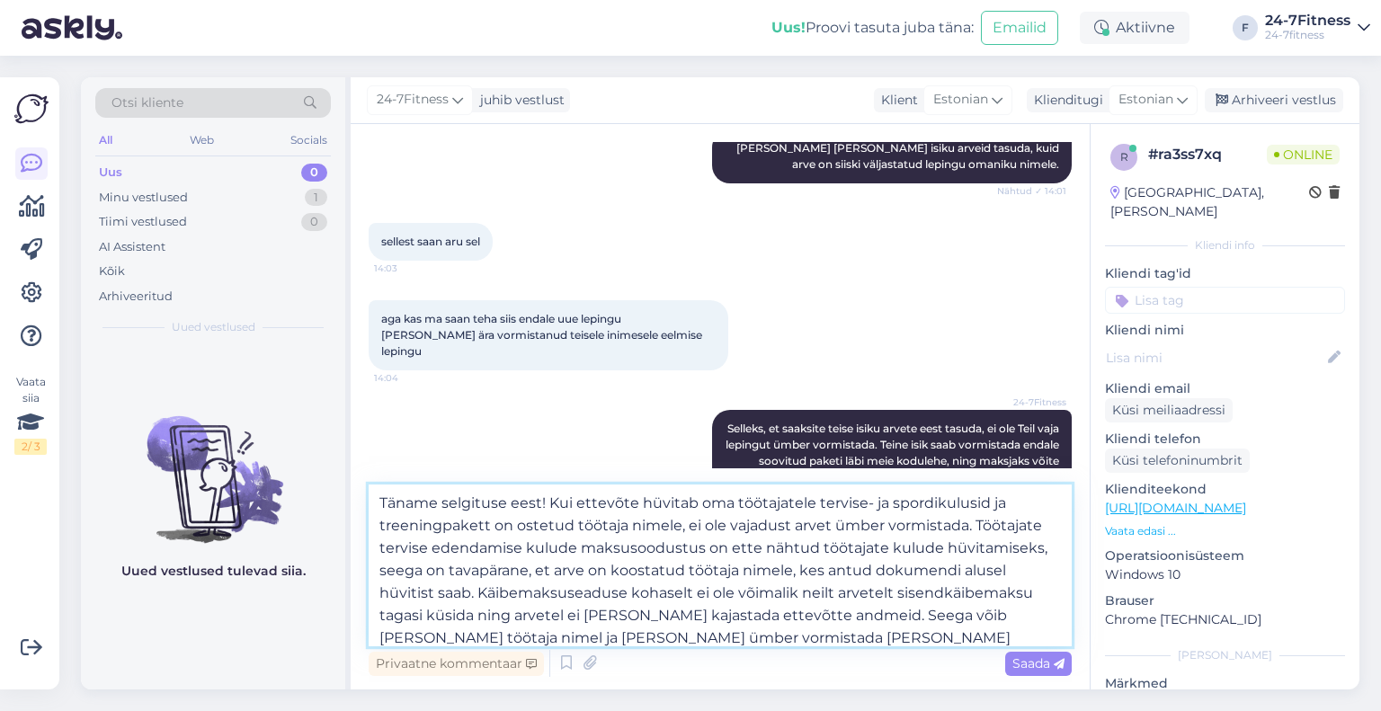
type textarea "Täname selgituse eest! Kui ettevõte hüvitab oma töötajatele tervise- ja spordik…"
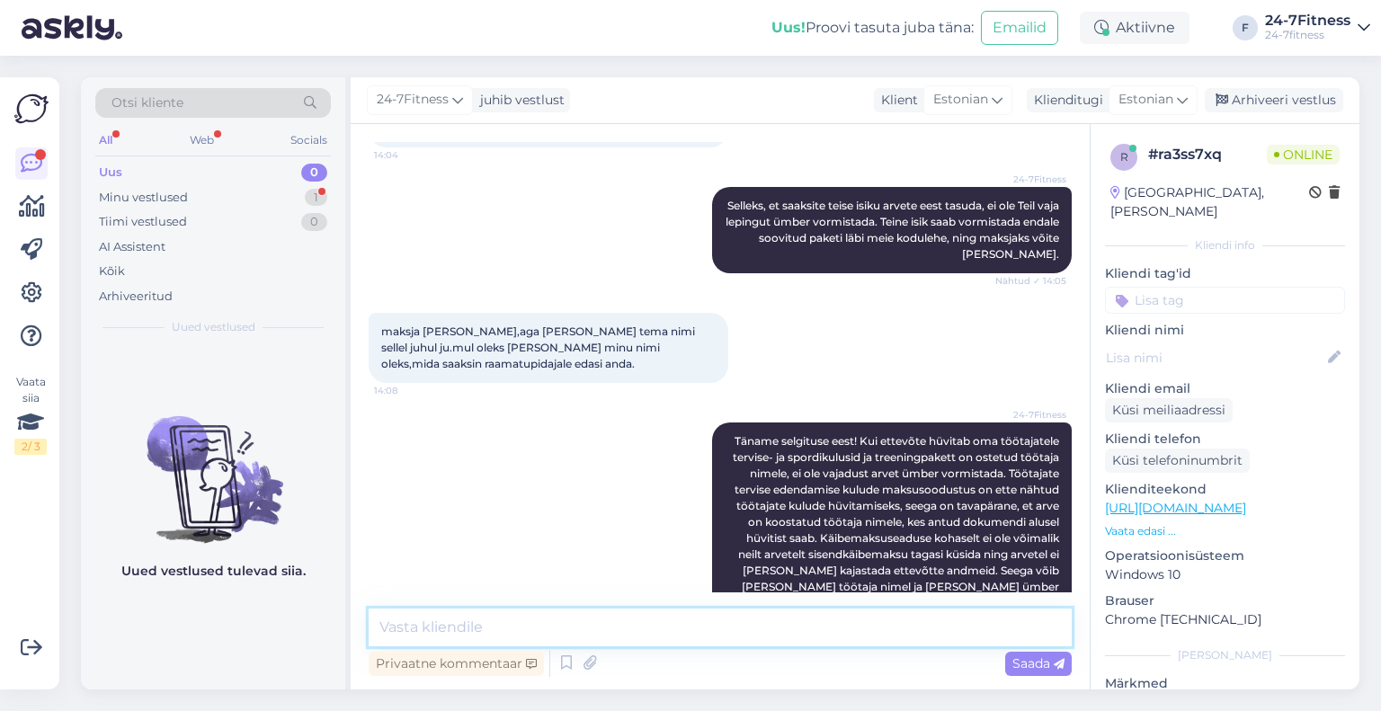
scroll to position [2733, 0]
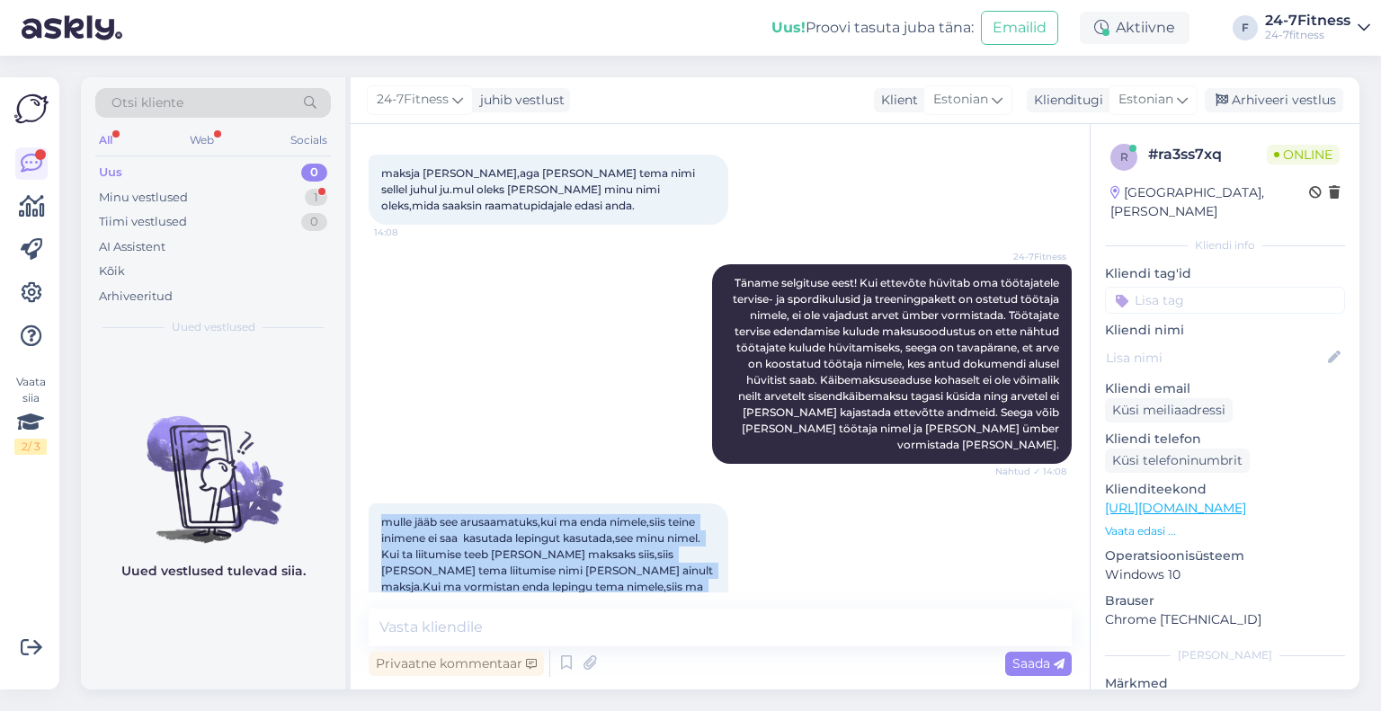
drag, startPoint x: 665, startPoint y: 544, endPoint x: 375, endPoint y: 477, distance: 297.9
click at [375, 503] on div "mulle jääb see arusaamatuks,kui ma enda nimele,siis teine inimene ei saa kasuta…" at bounding box center [549, 570] width 360 height 135
copy span "mulle jääb see arusaamatuks,kui ma enda nimele,siis teine inimene ei saa kasuta…"
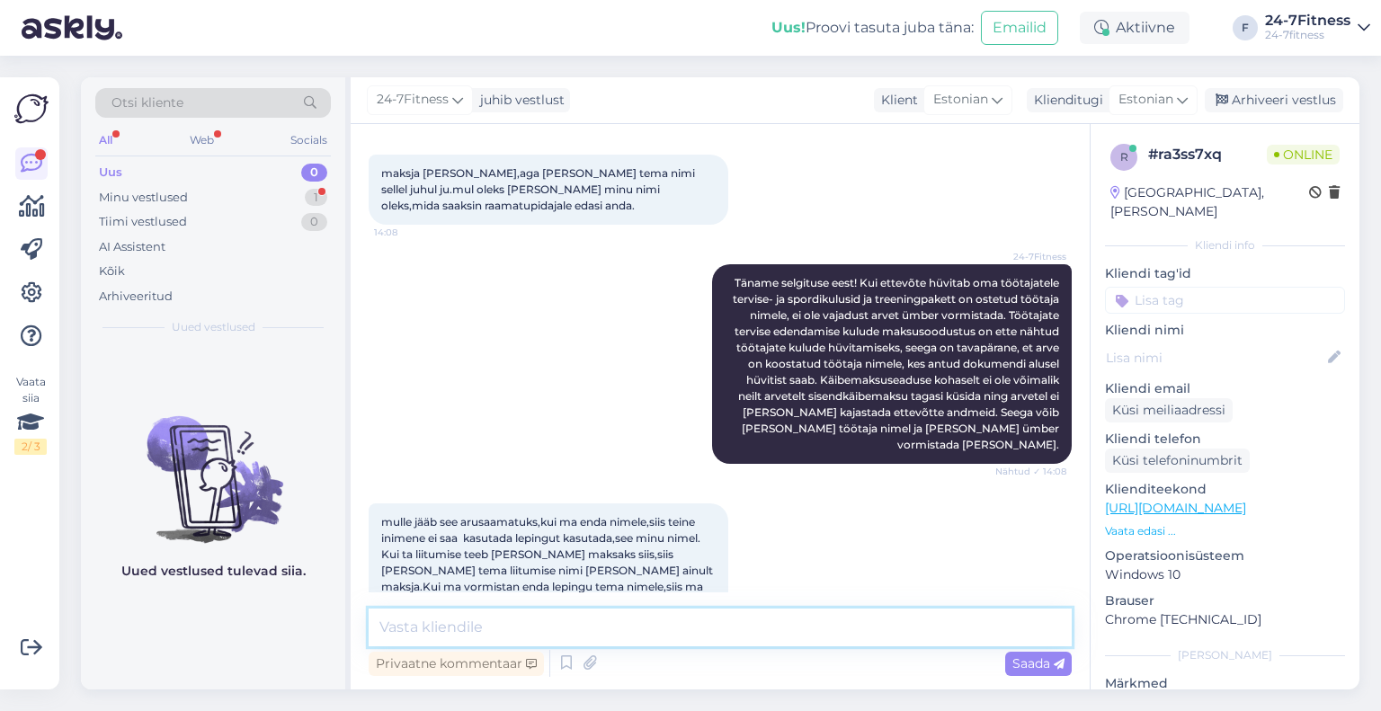
click at [506, 610] on textarea at bounding box center [720, 628] width 703 height 38
type textarea "K"
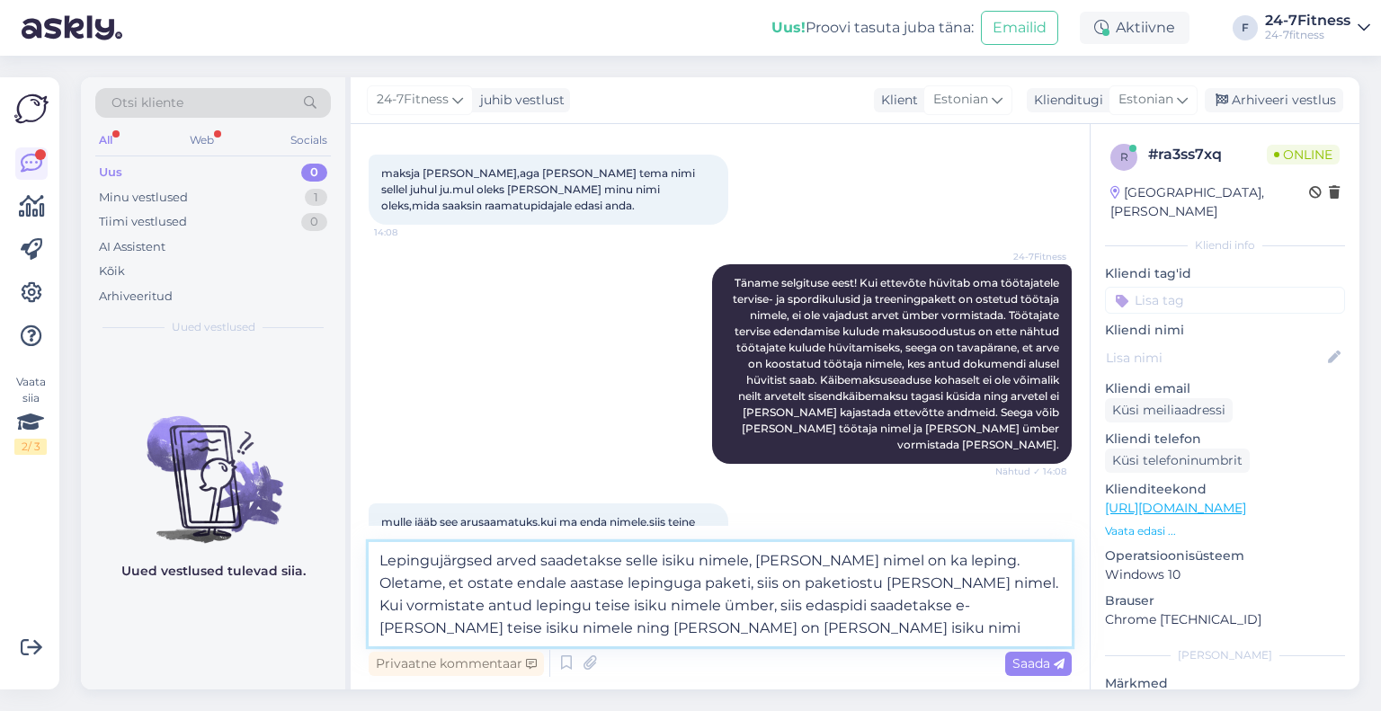
type textarea "Lepingujärgsed arved saadetakse selle isiku nimele, [PERSON_NAME] nimel on ka l…"
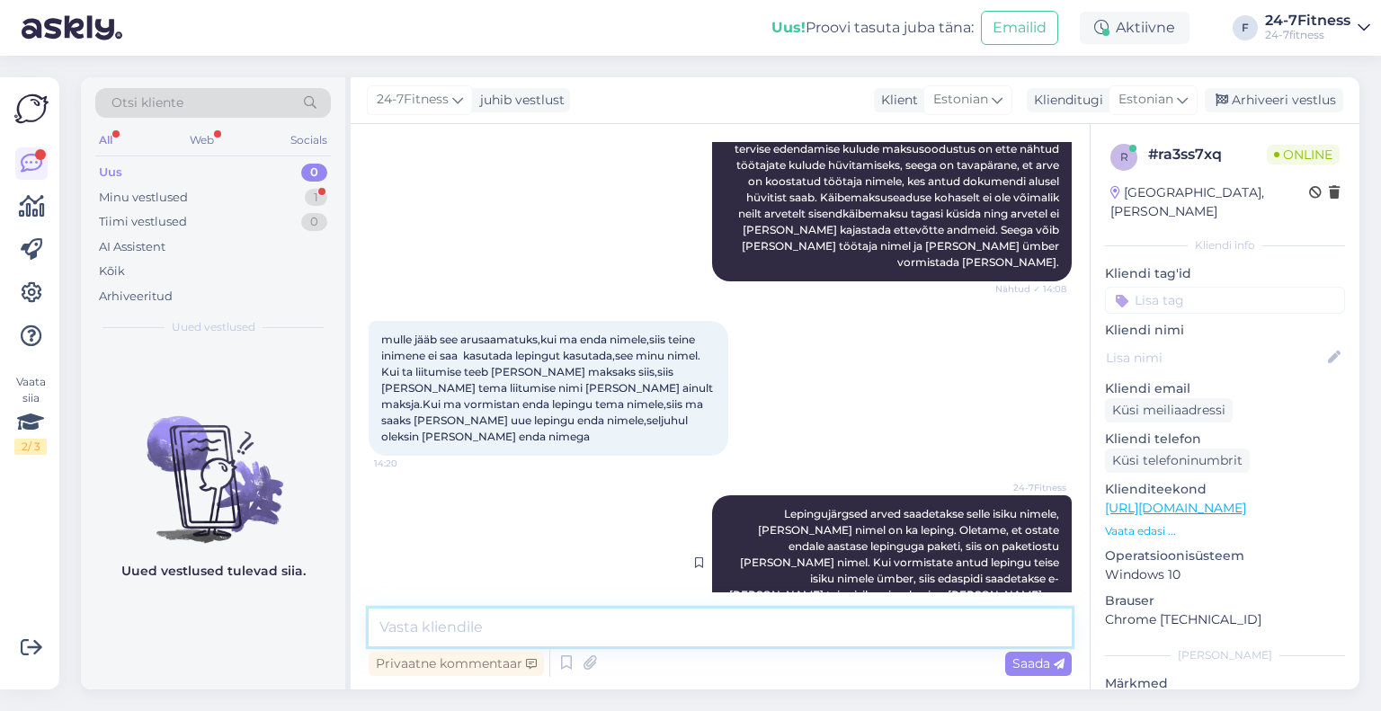
scroll to position [3001, 0]
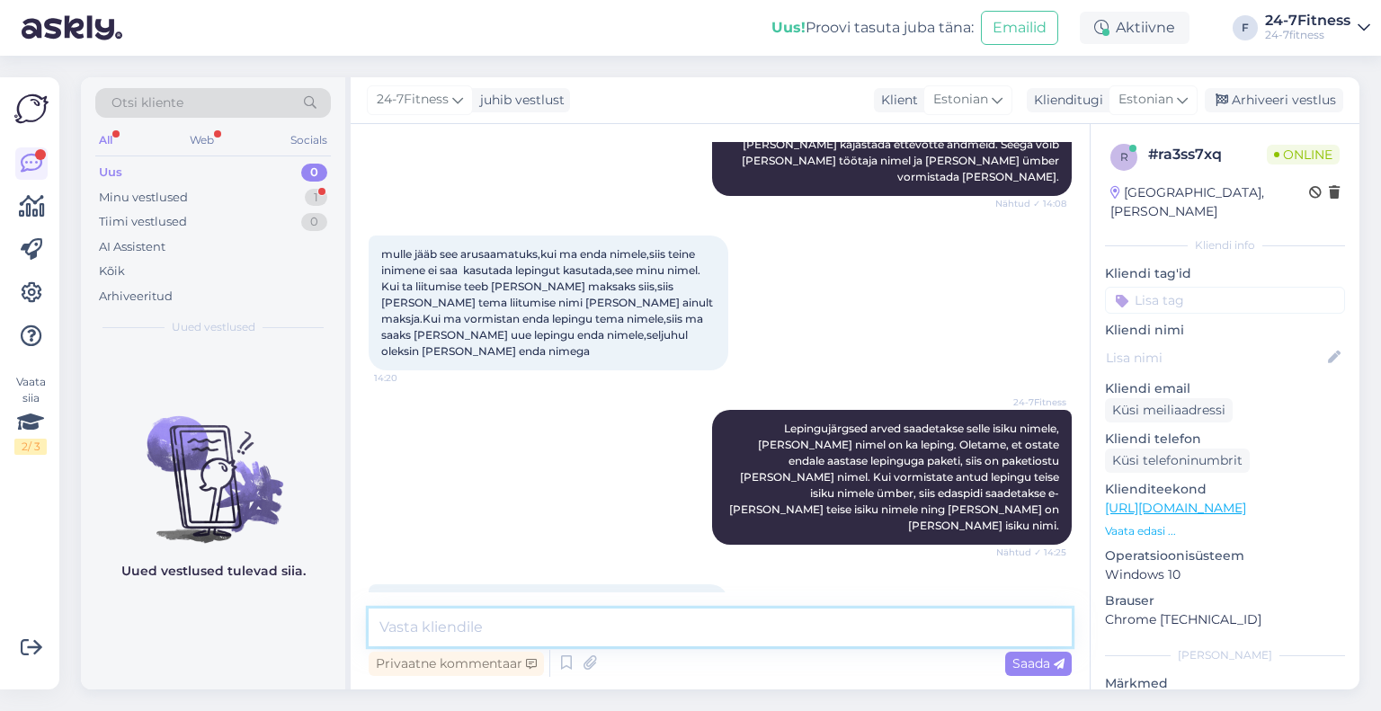
click at [500, 633] on textarea at bounding box center [720, 628] width 703 height 38
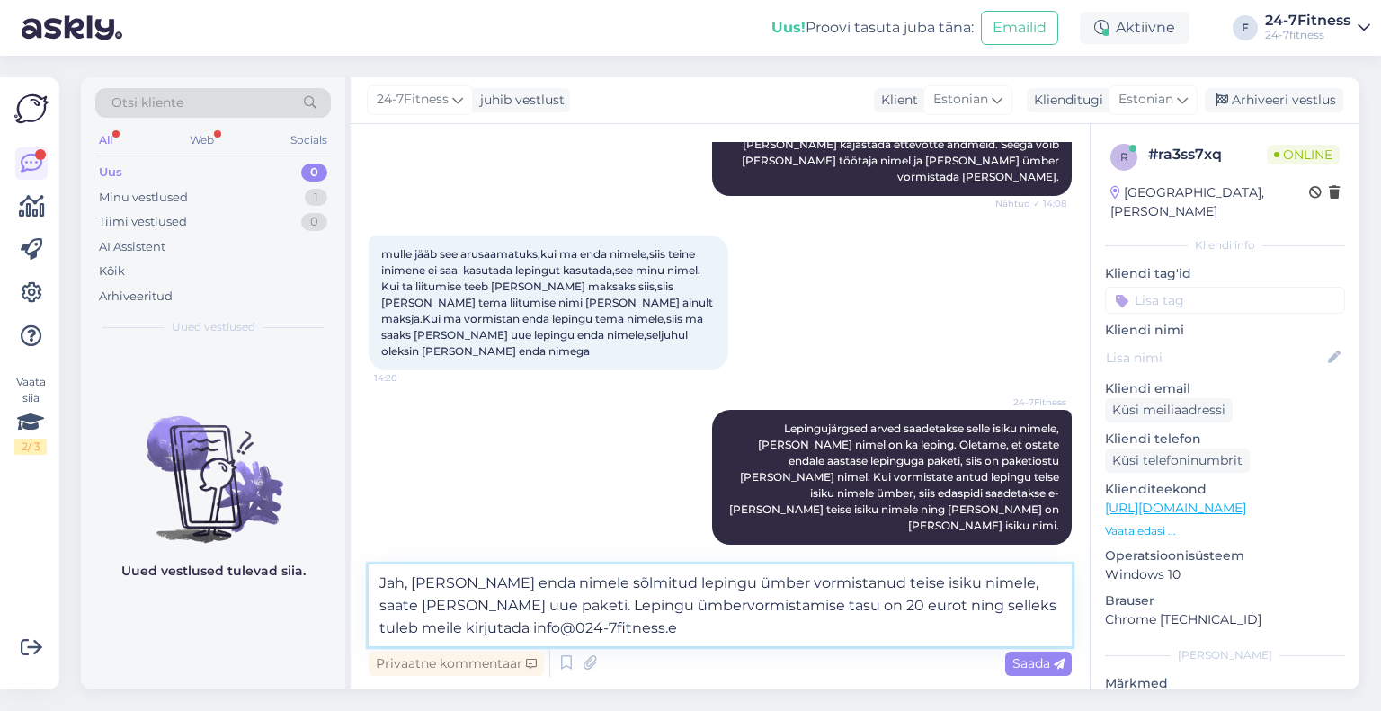
type textarea "Jah, [PERSON_NAME] enda nimele sõlmitud lepingu ümber vormistanud teise isiku n…"
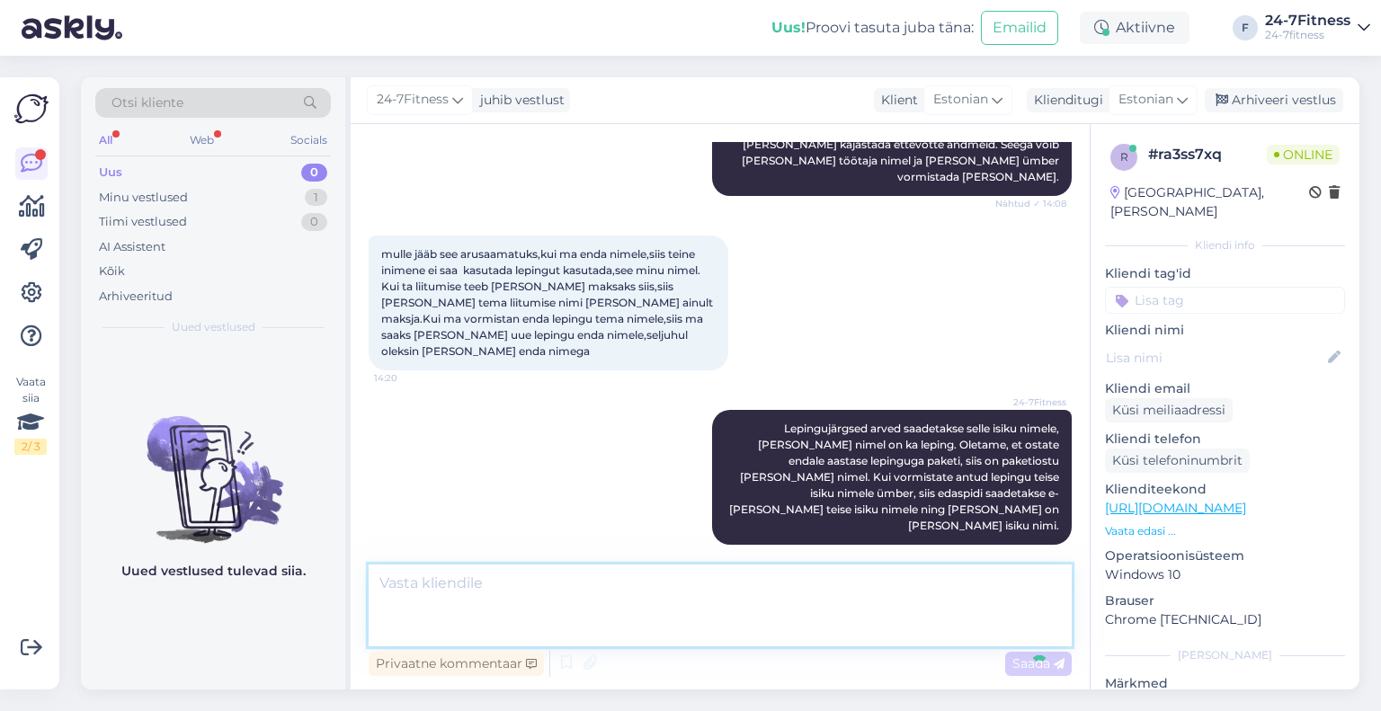
scroll to position [3127, 0]
